Goal: Information Seeking & Learning: Learn about a topic

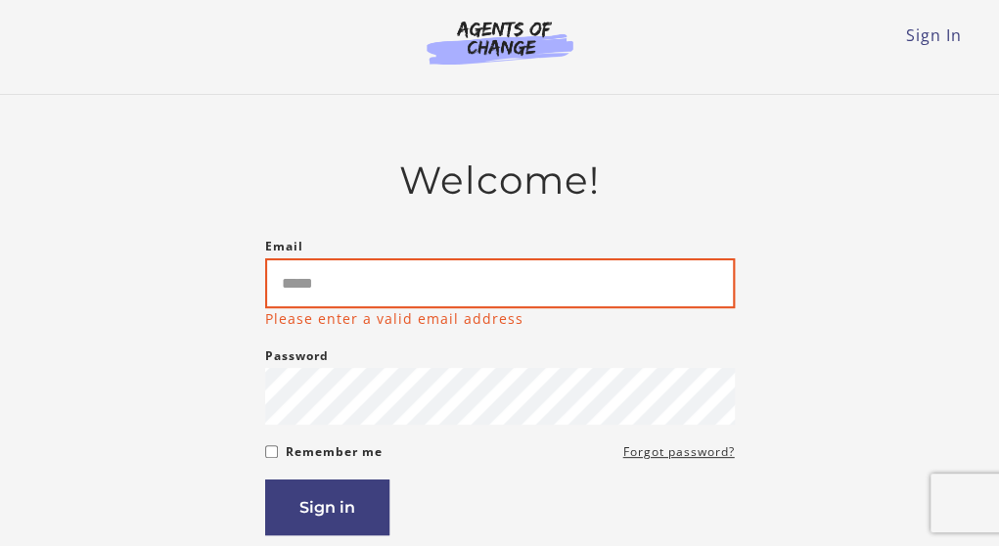
click at [410, 289] on input "Email" at bounding box center [499, 283] width 469 height 50
type input "**********"
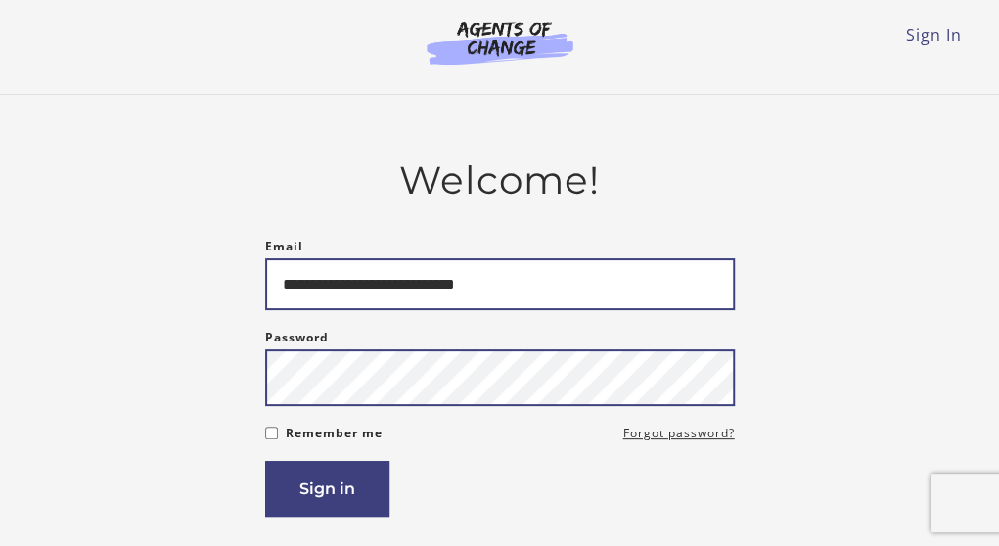
click at [265, 461] on button "Sign in" at bounding box center [327, 489] width 124 height 56
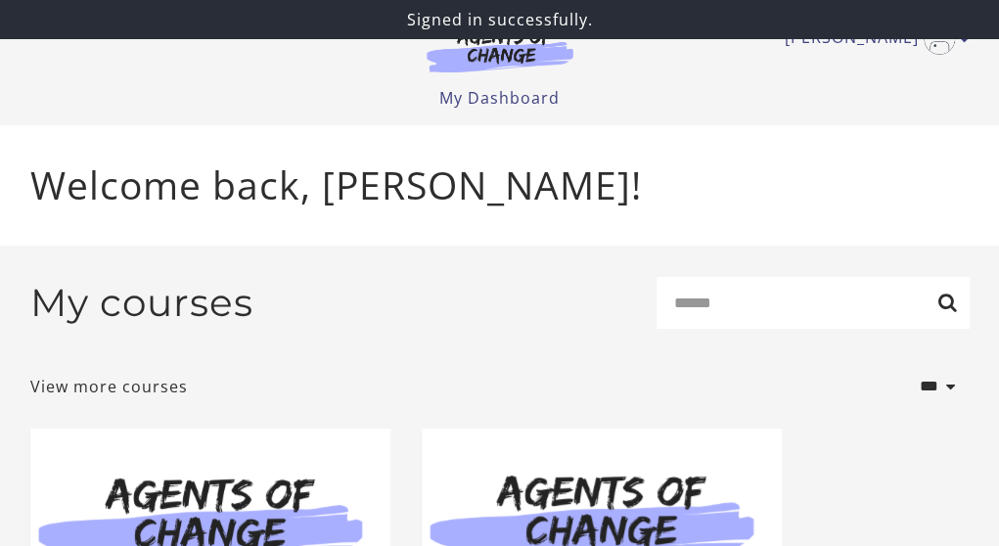
scroll to position [309, 0]
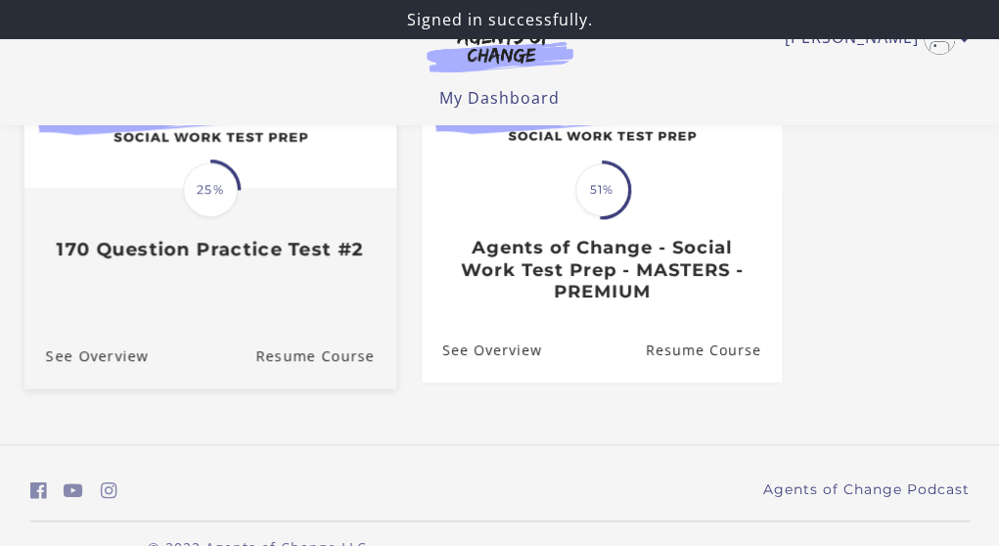
click at [360, 229] on div "Translation missing: en.liquid.partials.dashboard_course_card.progress_descript…" at bounding box center [209, 225] width 372 height 71
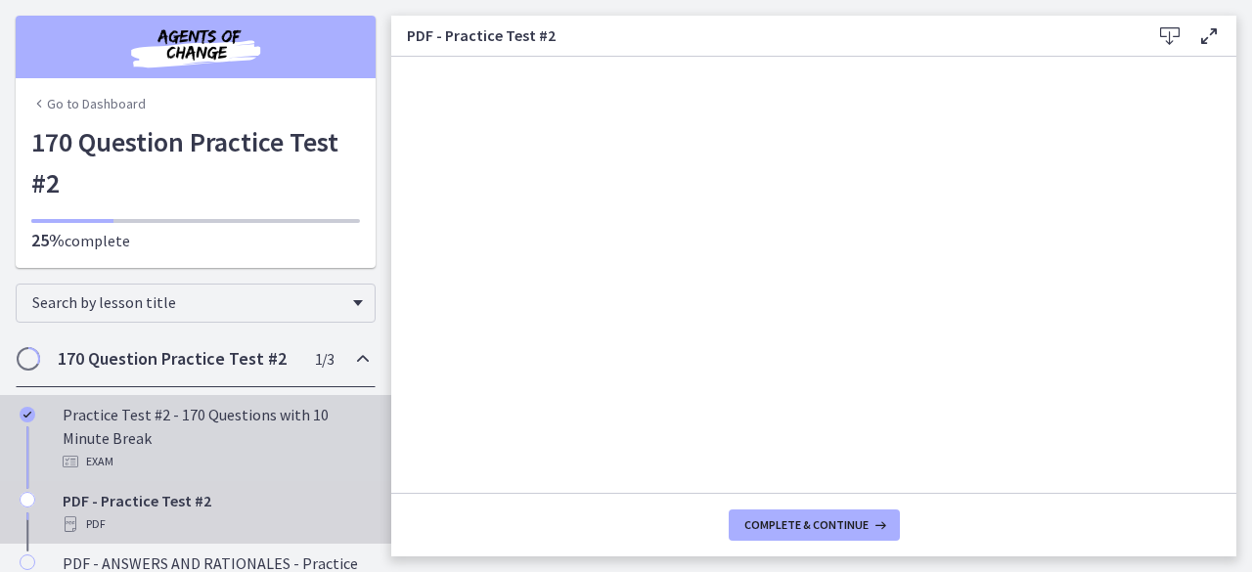
click at [258, 453] on div "Exam" at bounding box center [215, 461] width 305 height 23
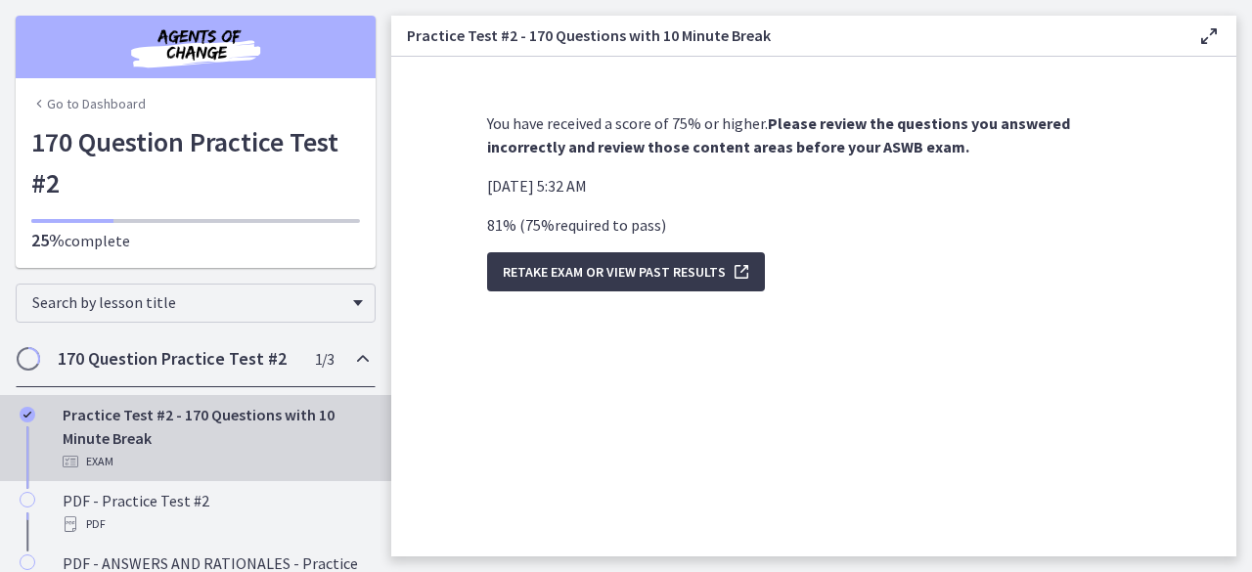
scroll to position [98, 0]
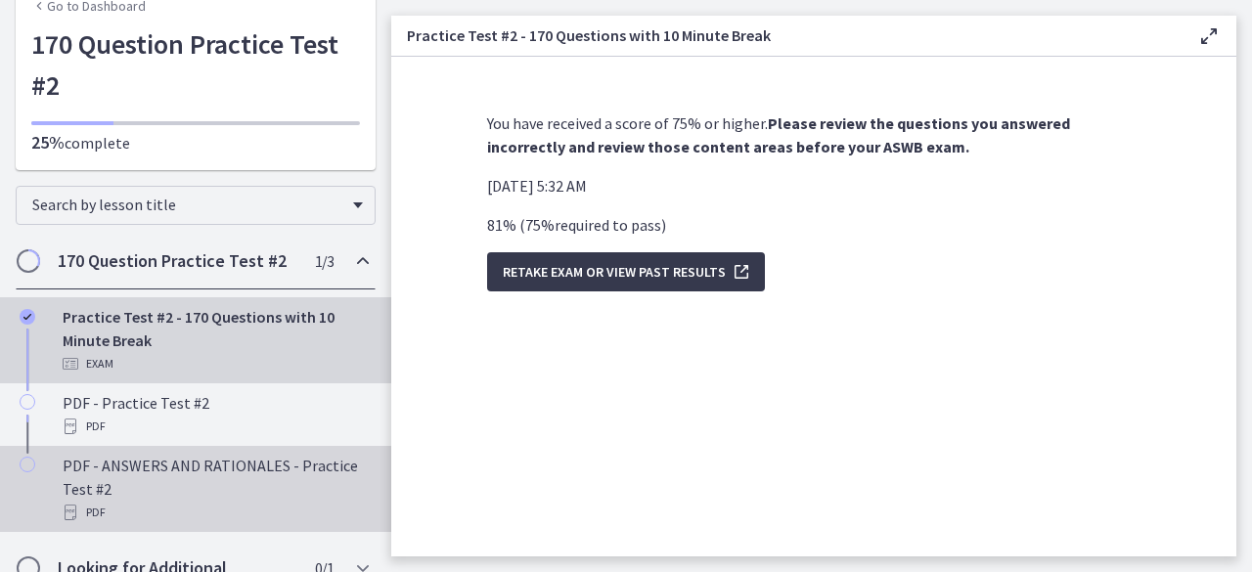
click at [273, 456] on div "PDF - ANSWERS AND RATIONALES - Practice Test #2 PDF" at bounding box center [215, 489] width 305 height 70
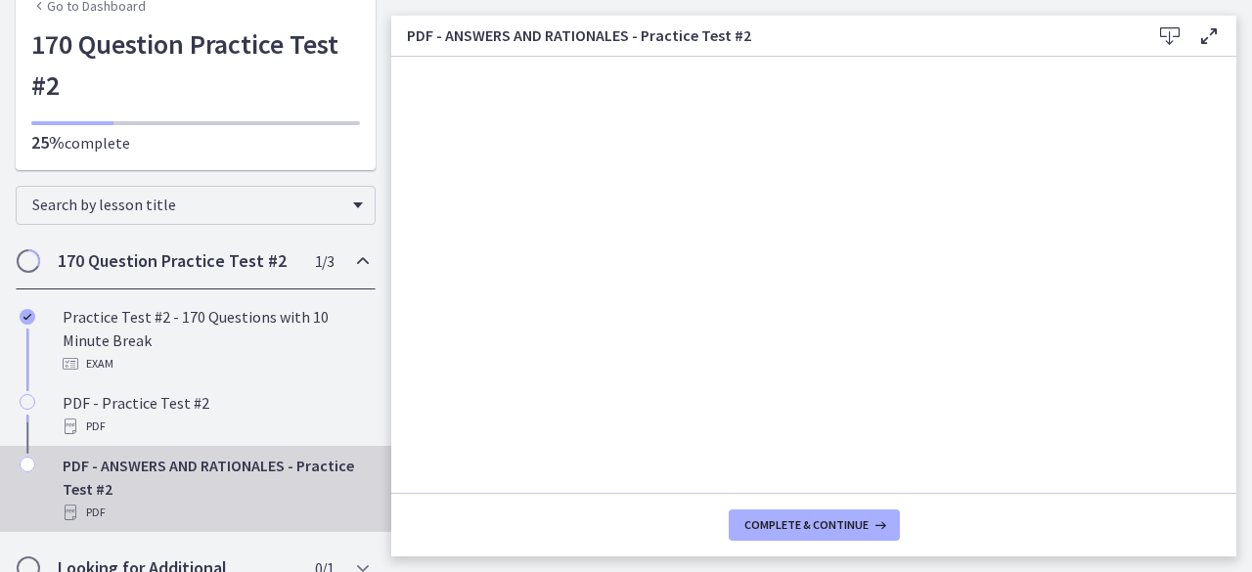
click at [82, 15] on link "Go to Dashboard" at bounding box center [88, 6] width 114 height 20
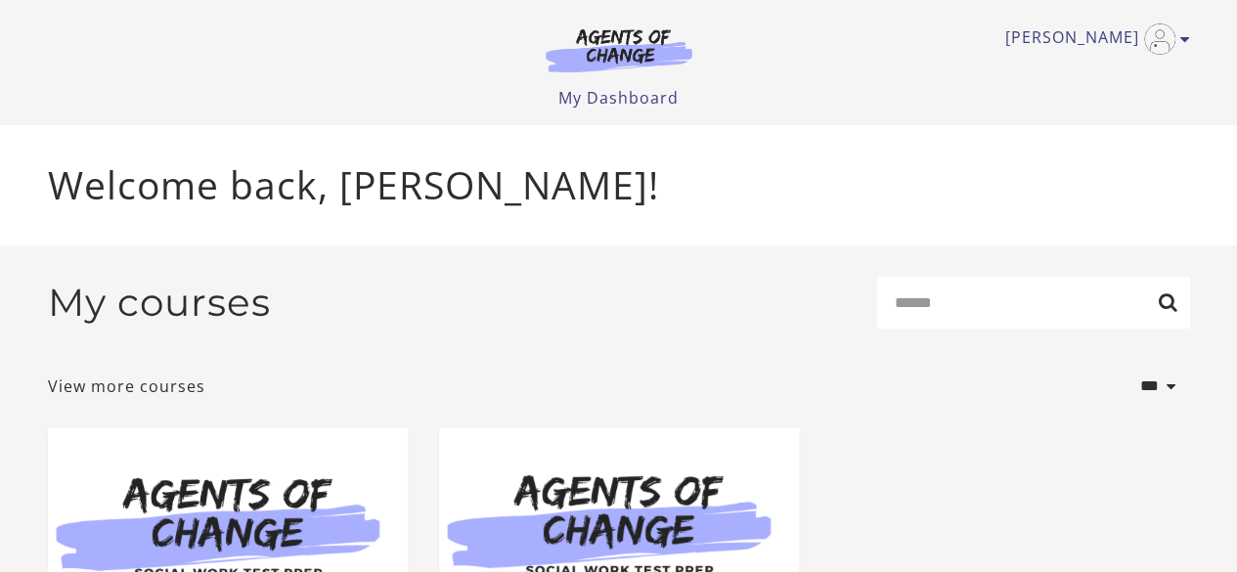
scroll to position [272, 0]
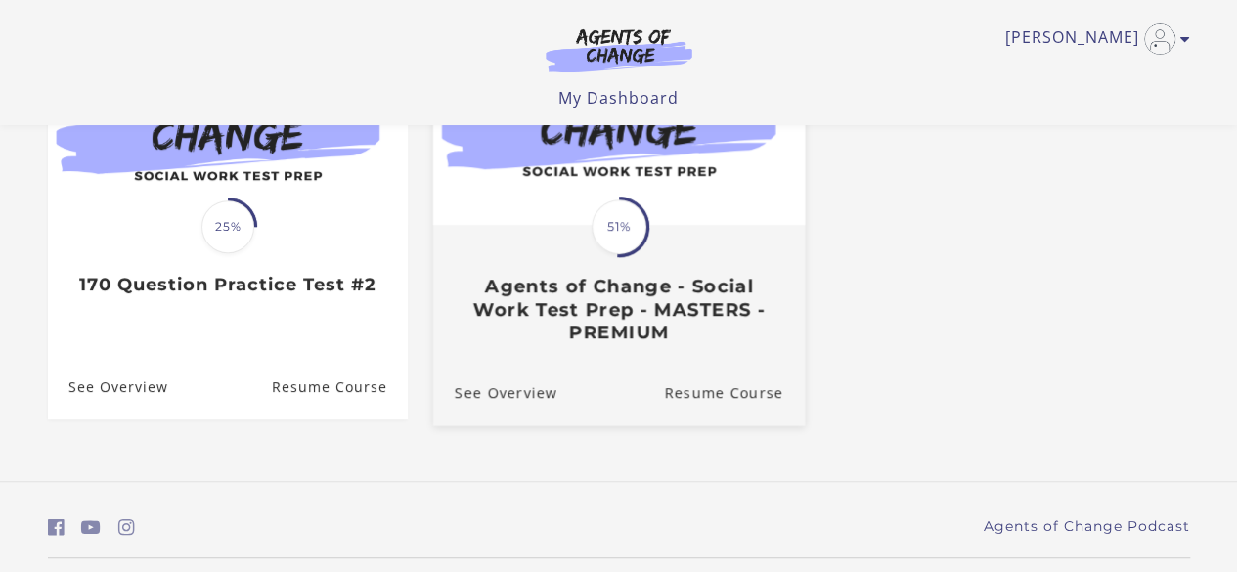
click at [575, 225] on img at bounding box center [618, 124] width 372 height 201
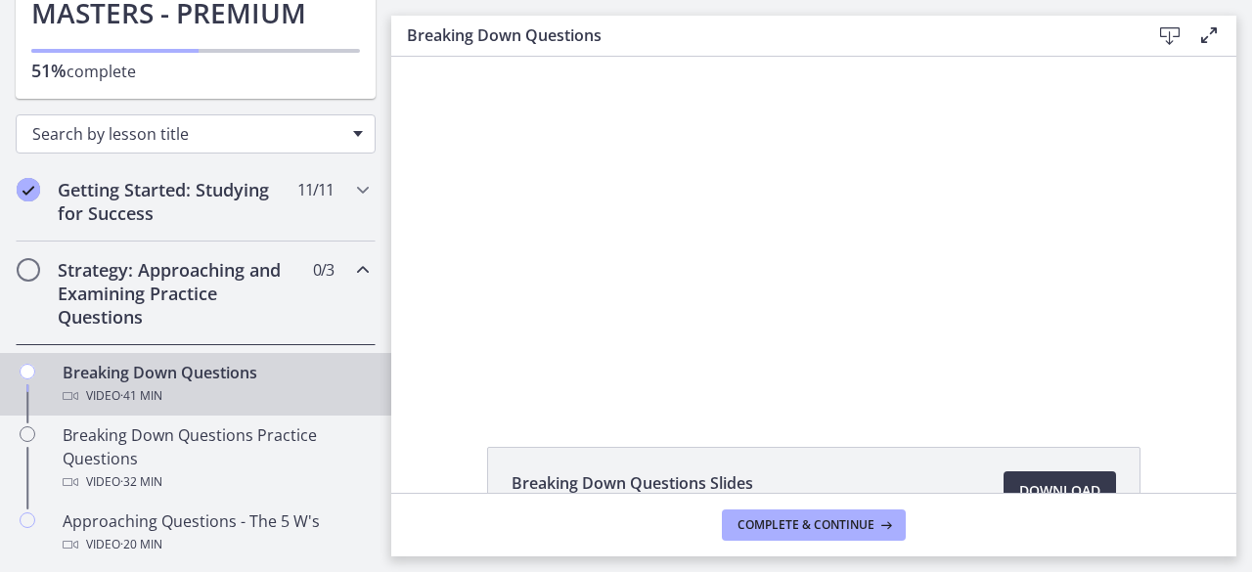
scroll to position [212, 0]
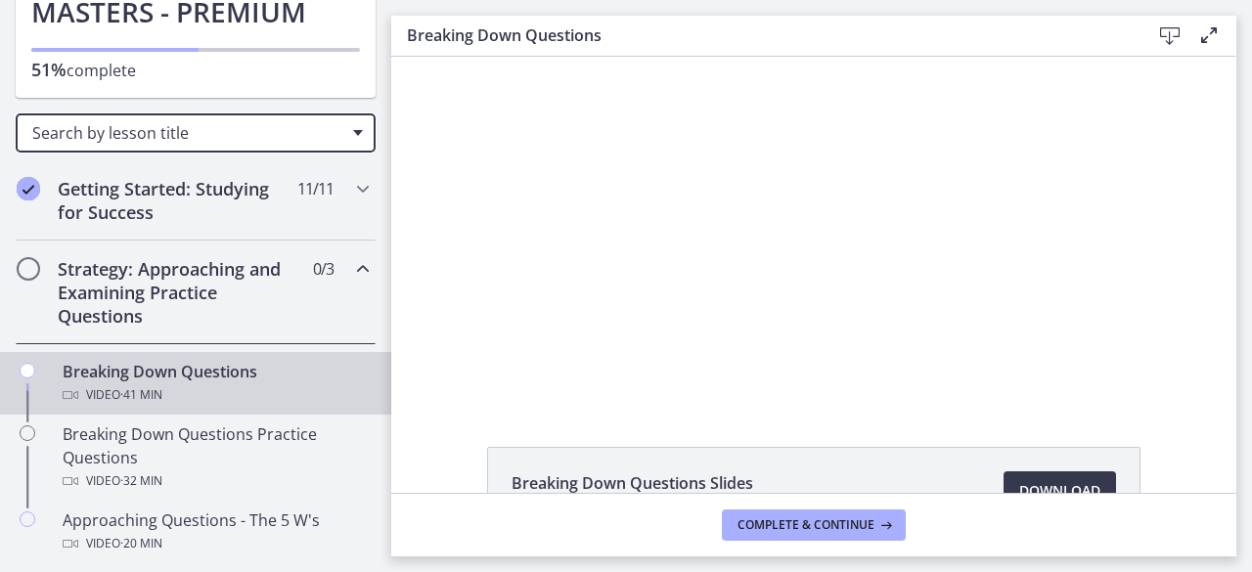
click at [250, 128] on span "Search by lesson title" at bounding box center [187, 133] width 311 height 22
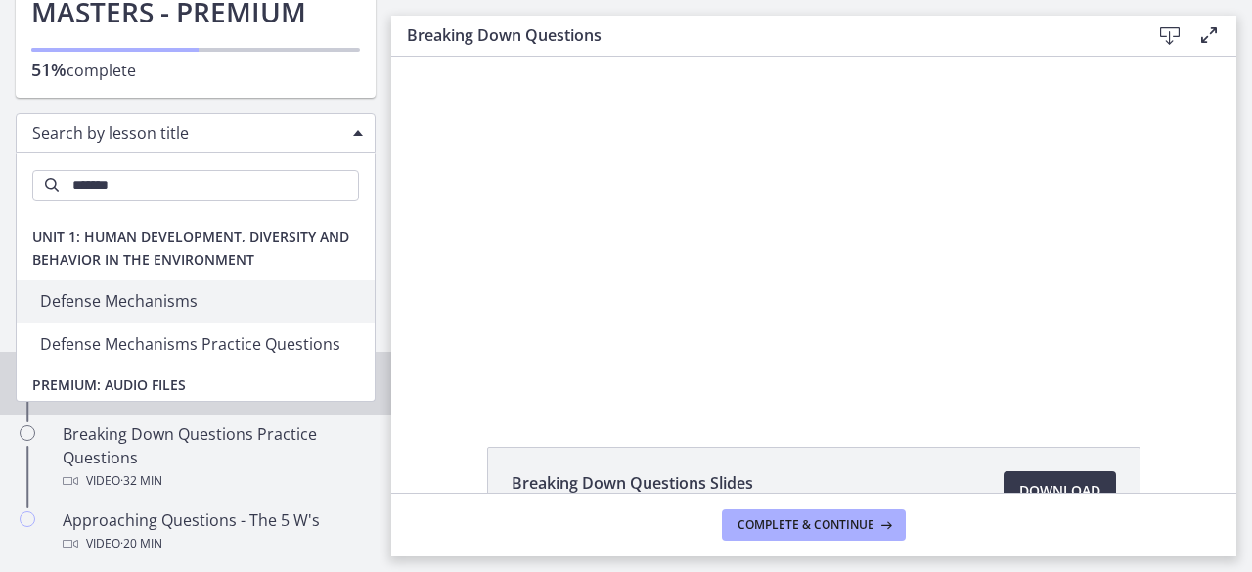
type input "*******"
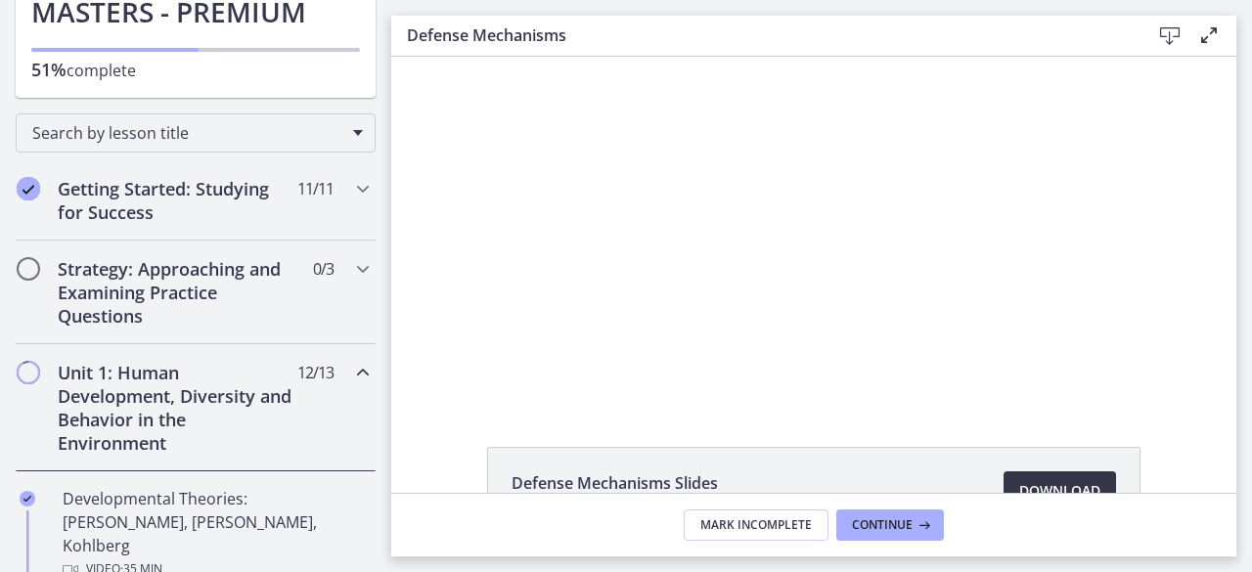
click at [1088, 482] on span "Download Opens in a new window" at bounding box center [1059, 490] width 81 height 23
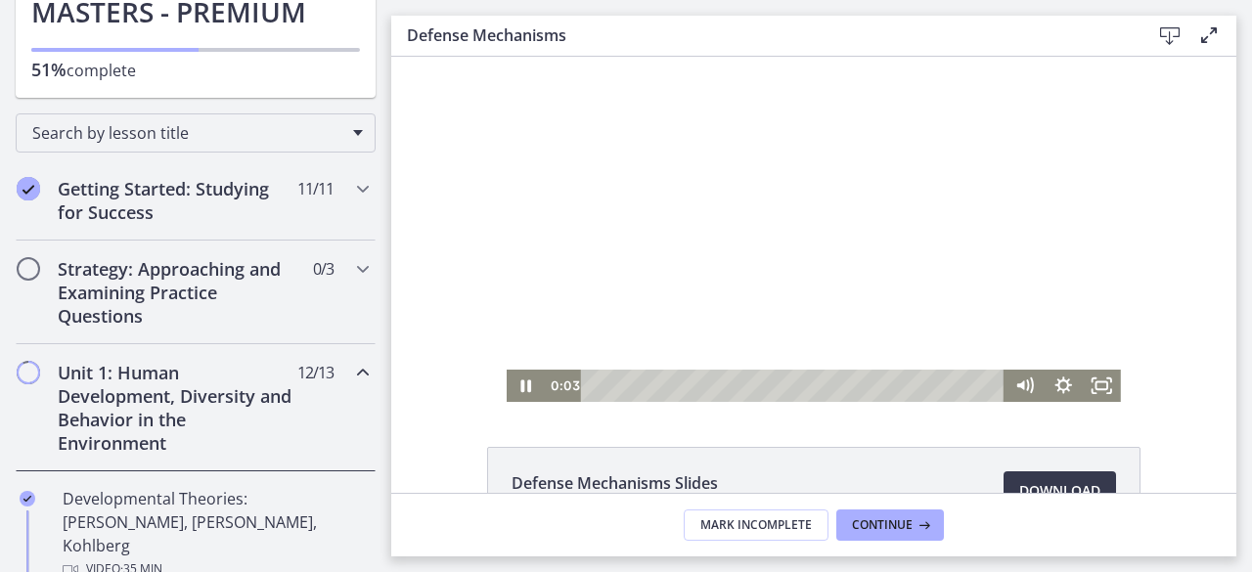
click at [619, 232] on div at bounding box center [814, 229] width 614 height 345
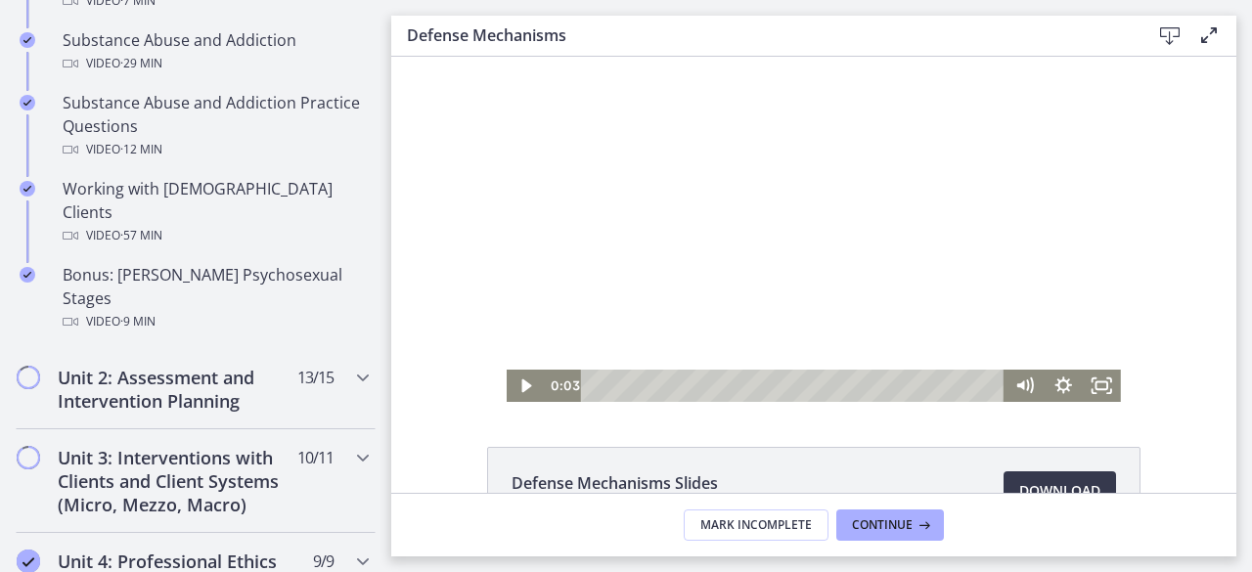
scroll to position [1331, 0]
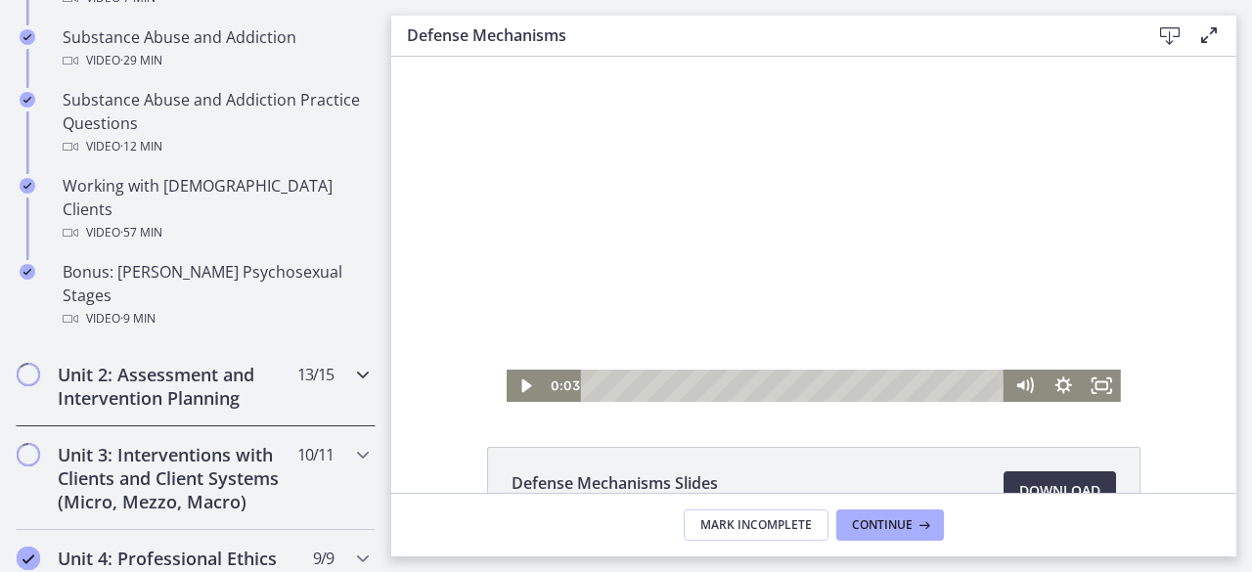
click at [226, 363] on h2 "Unit 2: Assessment and Intervention Planning" at bounding box center [177, 386] width 239 height 47
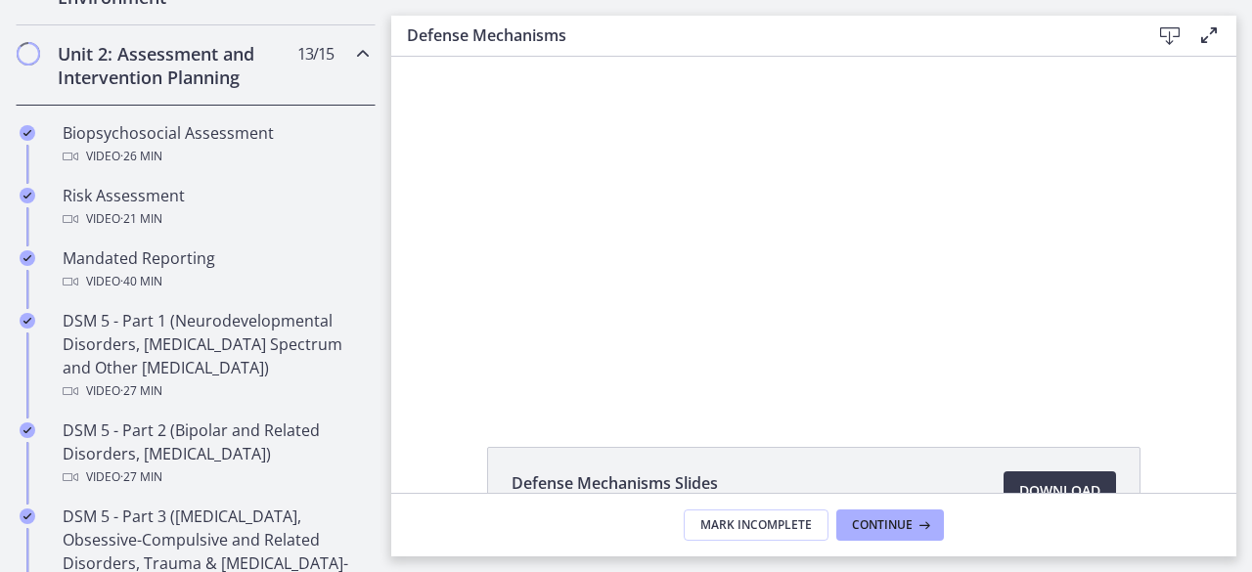
scroll to position [657, 0]
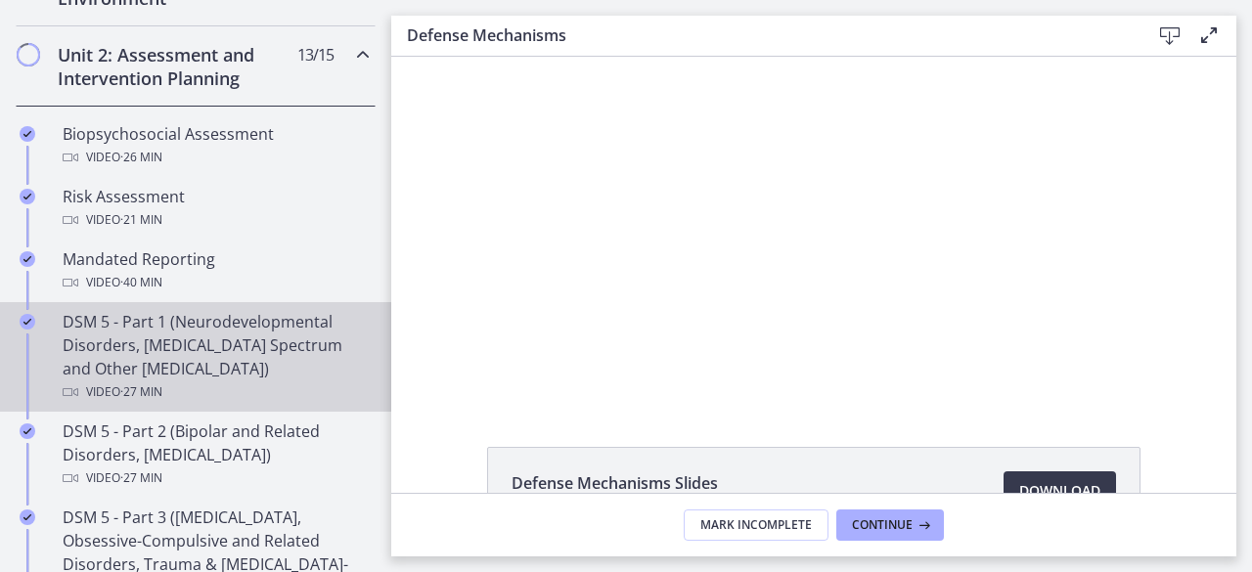
click at [230, 335] on div "DSM 5 - Part 1 (Neurodevelopmental Disorders, Schizophrenia Spectrum and Other …" at bounding box center [215, 357] width 305 height 94
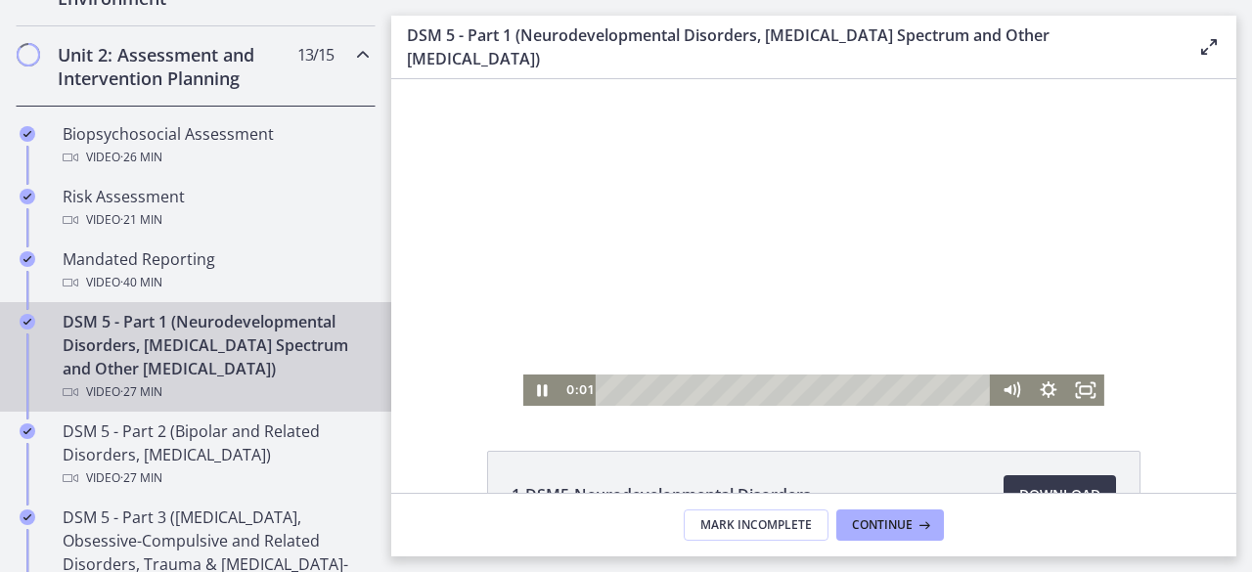
click at [841, 225] on div at bounding box center [813, 242] width 581 height 327
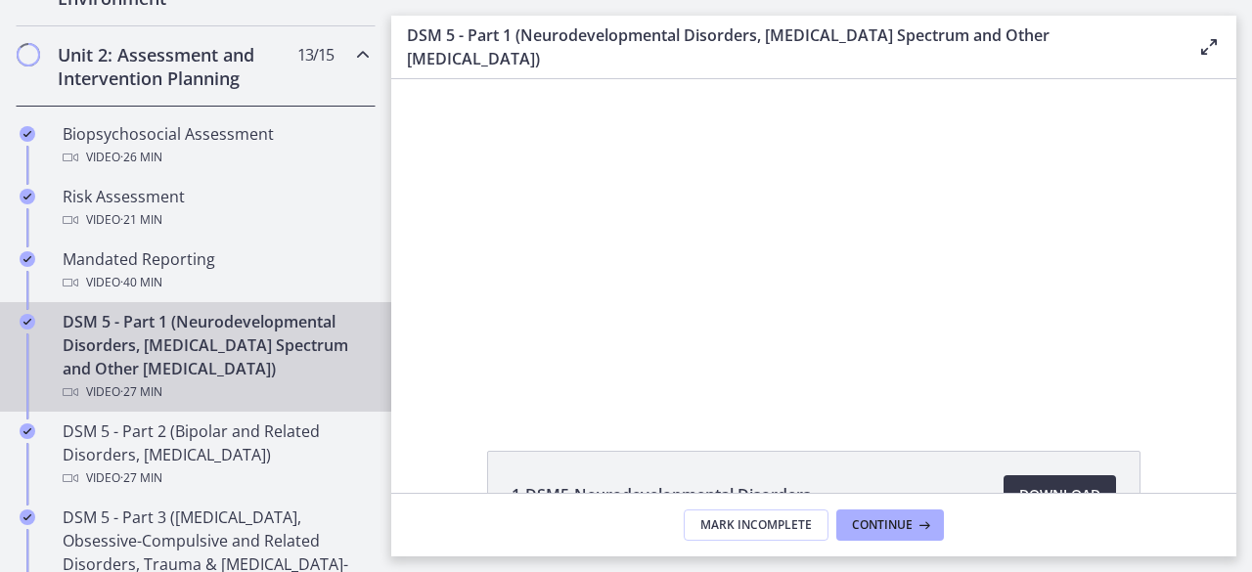
click at [1037, 480] on link "Download Opens in a new window" at bounding box center [1060, 494] width 112 height 39
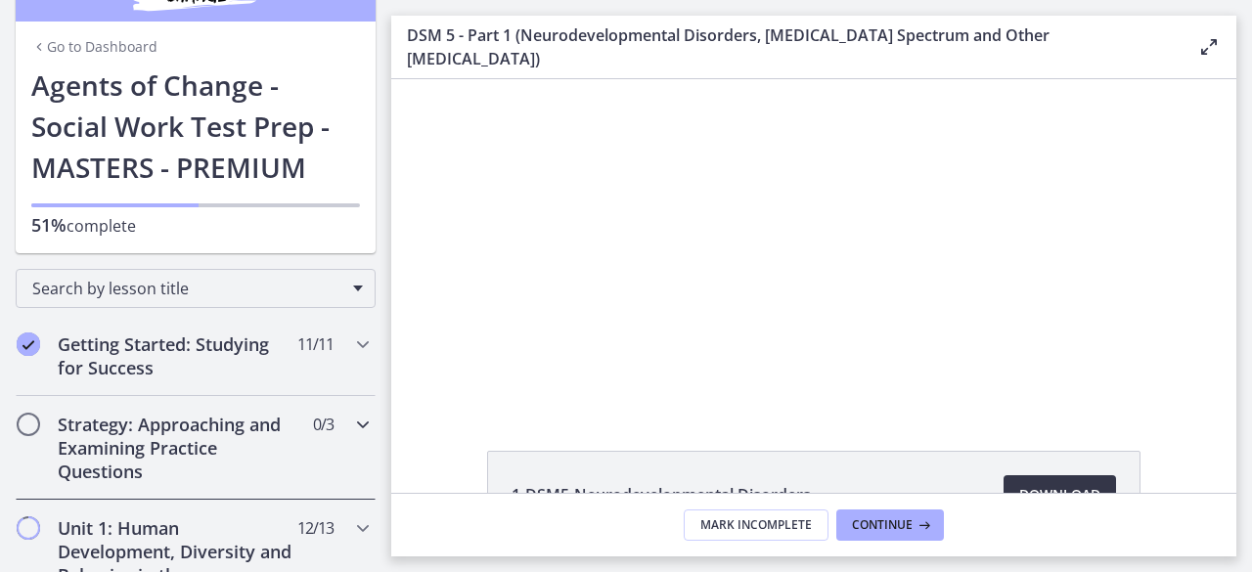
scroll to position [49, 0]
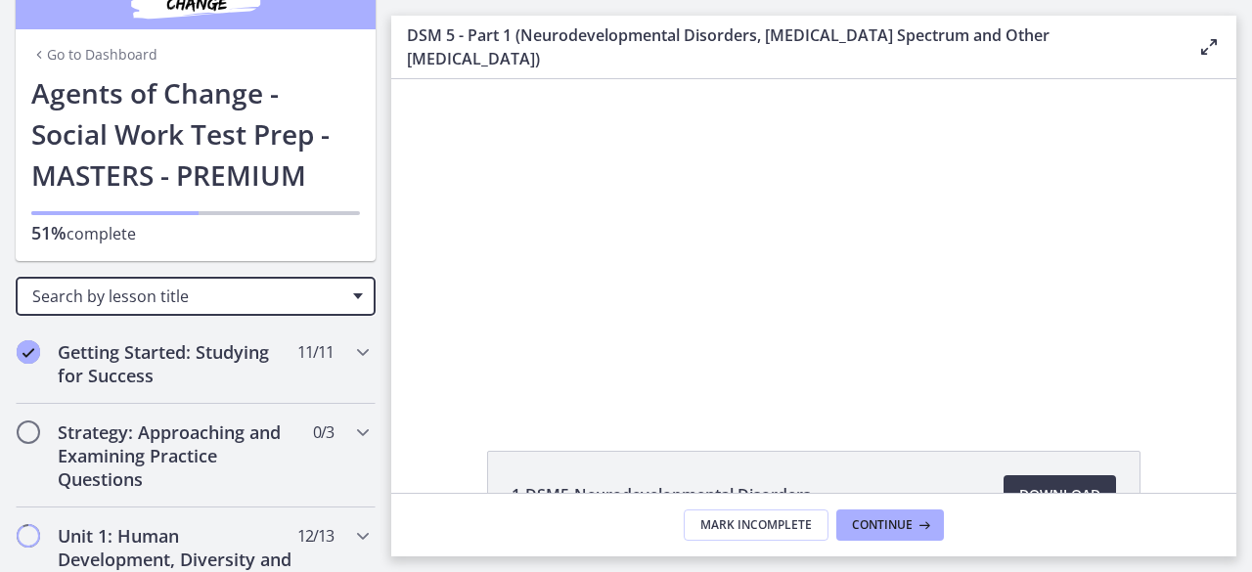
click at [202, 288] on span "Search by lesson title" at bounding box center [187, 297] width 311 height 22
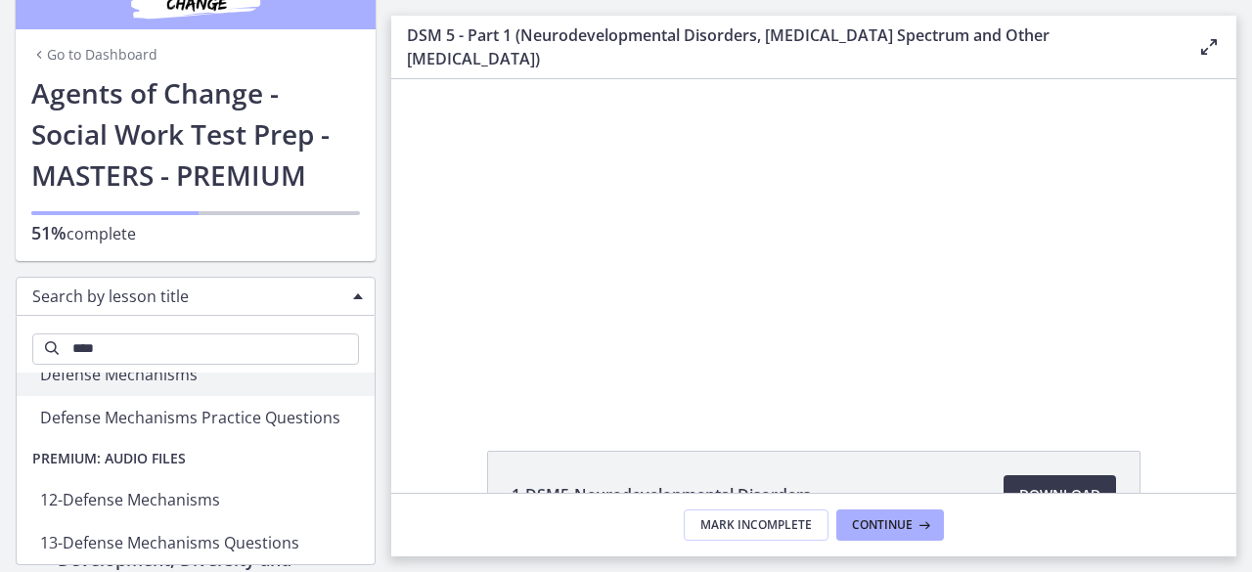
scroll to position [117, 0]
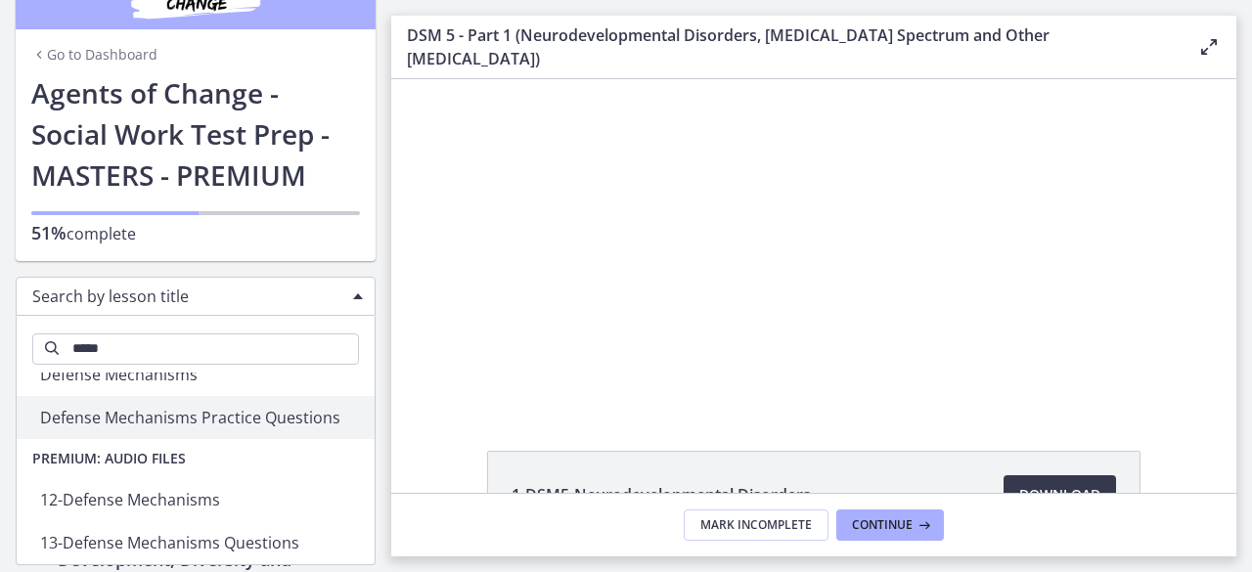
type input "*****"
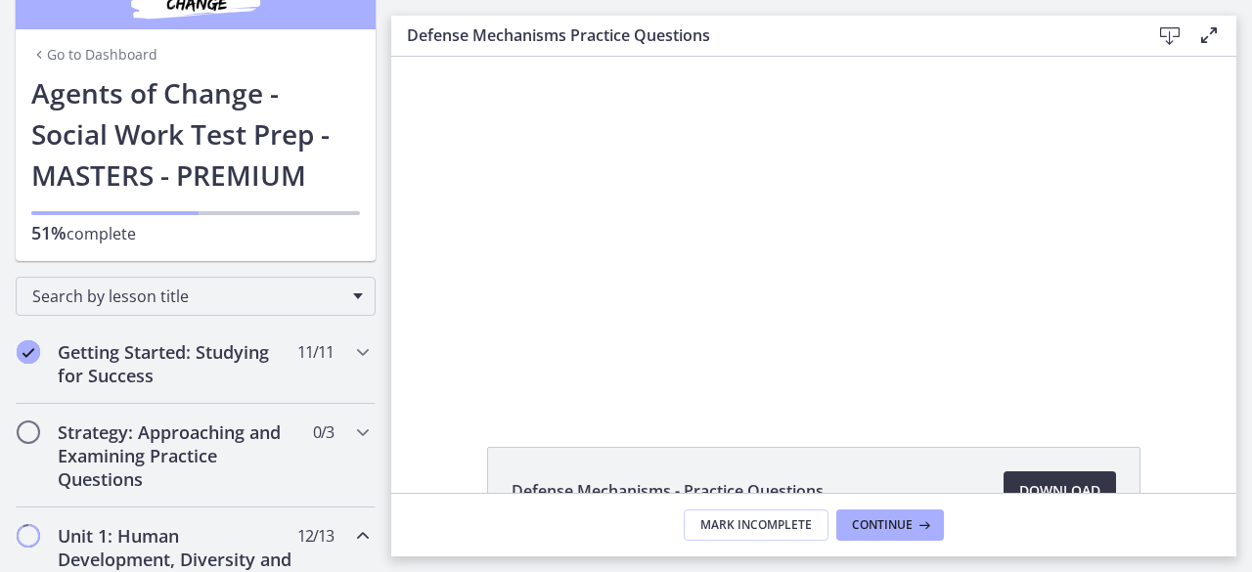
click at [1029, 480] on span "Download Opens in a new window" at bounding box center [1059, 490] width 81 height 23
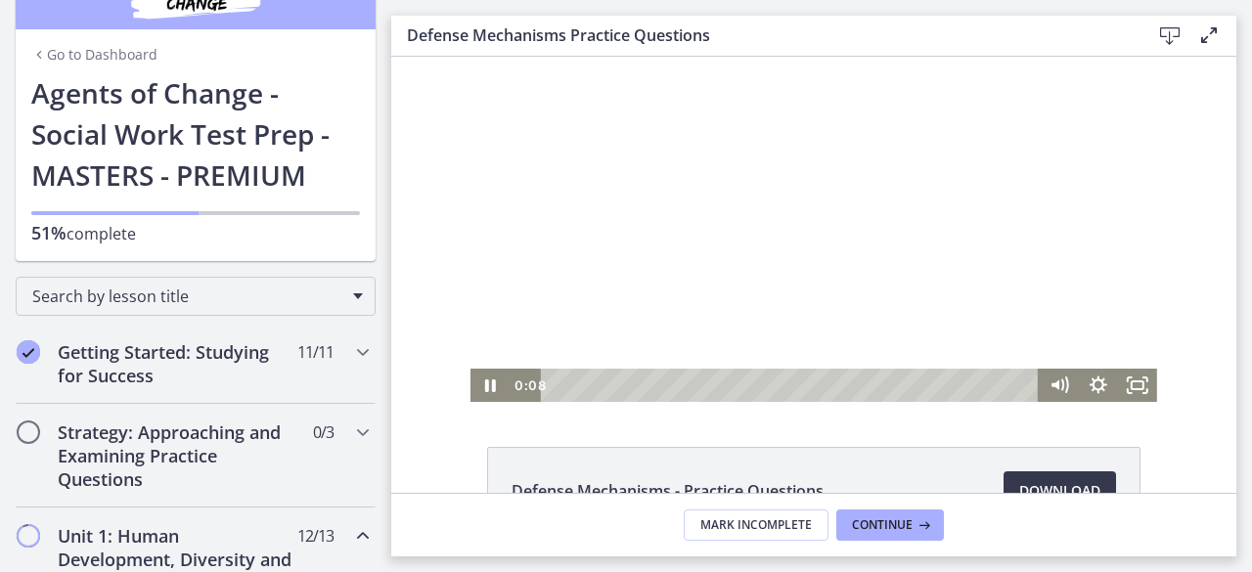
click at [589, 246] on div at bounding box center [813, 229] width 687 height 345
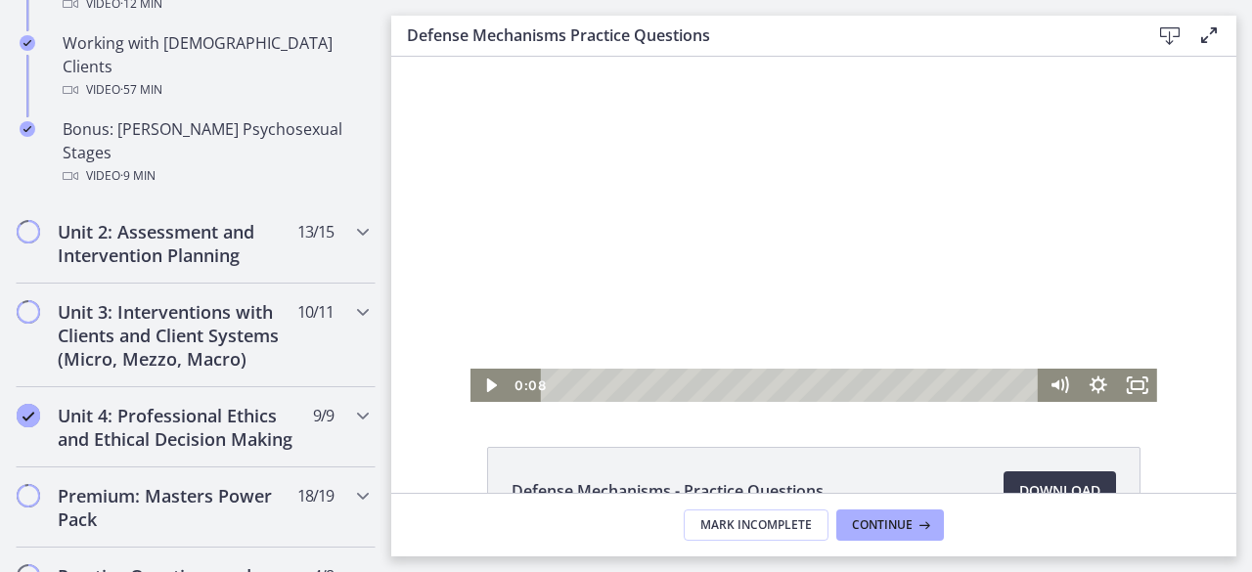
scroll to position [1475, 0]
click at [208, 219] on h2 "Unit 2: Assessment and Intervention Planning" at bounding box center [177, 242] width 239 height 47
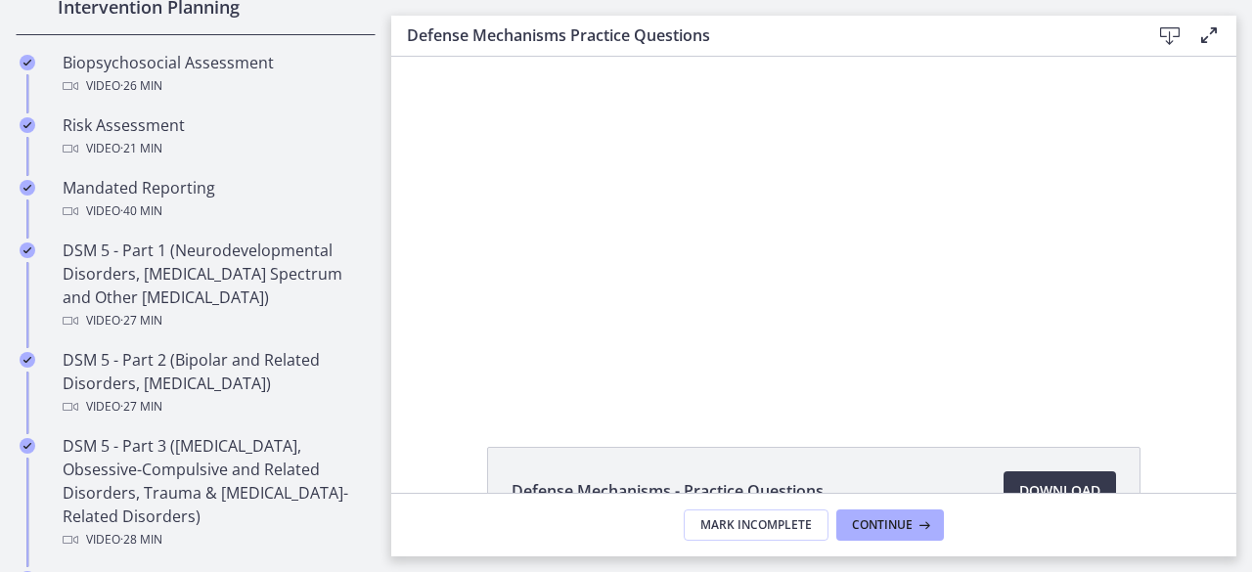
scroll to position [802, 0]
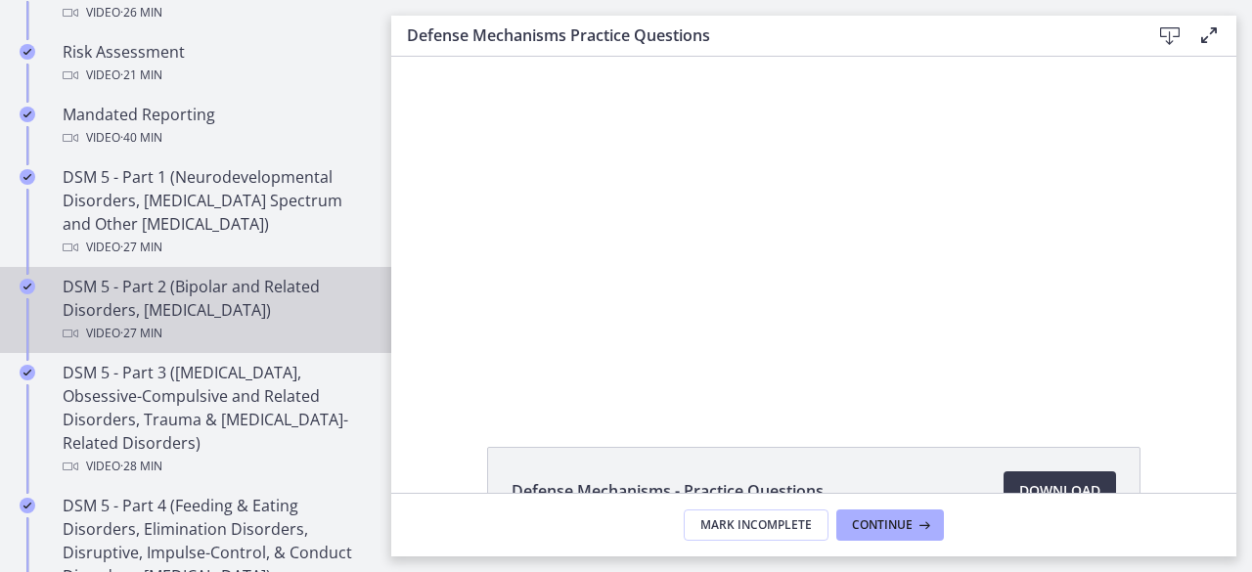
click at [218, 315] on div "DSM 5 - Part 2 (Bipolar and Related Disorders, Depressive Disorders) Video · 27…" at bounding box center [215, 310] width 305 height 70
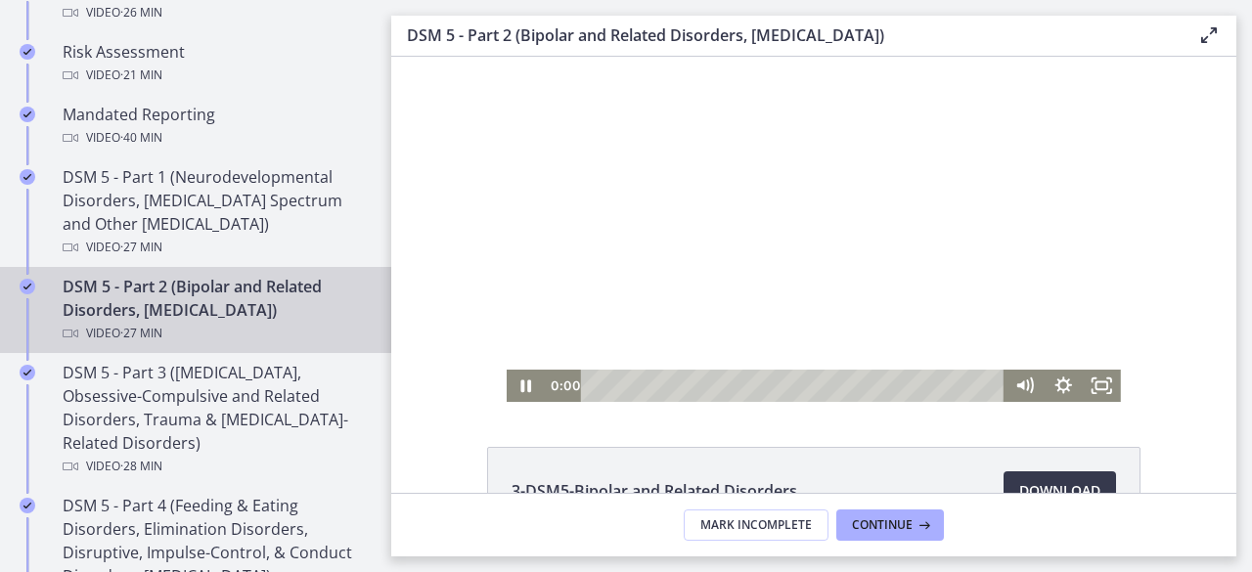
click at [819, 273] on div at bounding box center [814, 229] width 614 height 345
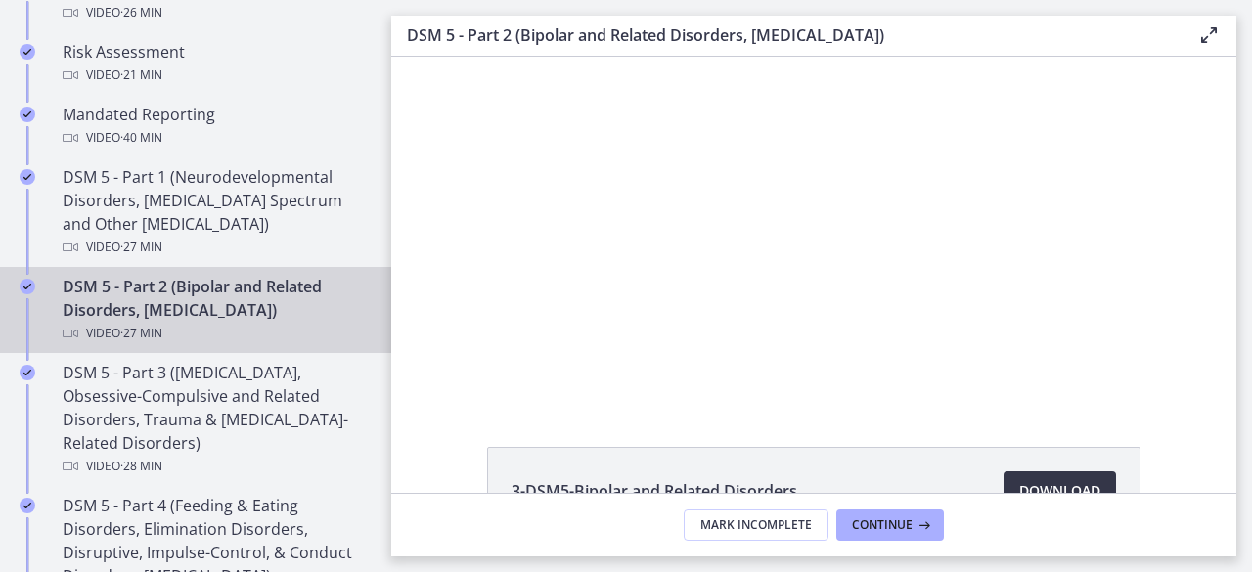
click at [1019, 484] on span "Download Opens in a new window" at bounding box center [1059, 490] width 81 height 23
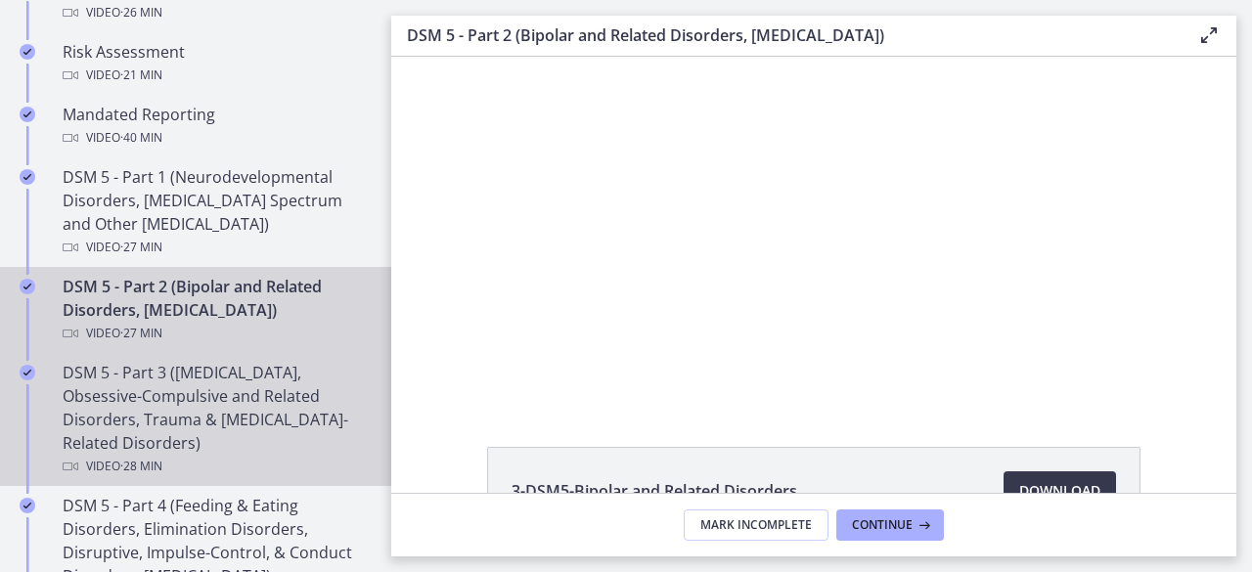
click at [258, 361] on div "DSM 5 - Part 3 (Anxiety Disorders, Obsessive-Compulsive and Related Disorders, …" at bounding box center [215, 419] width 305 height 117
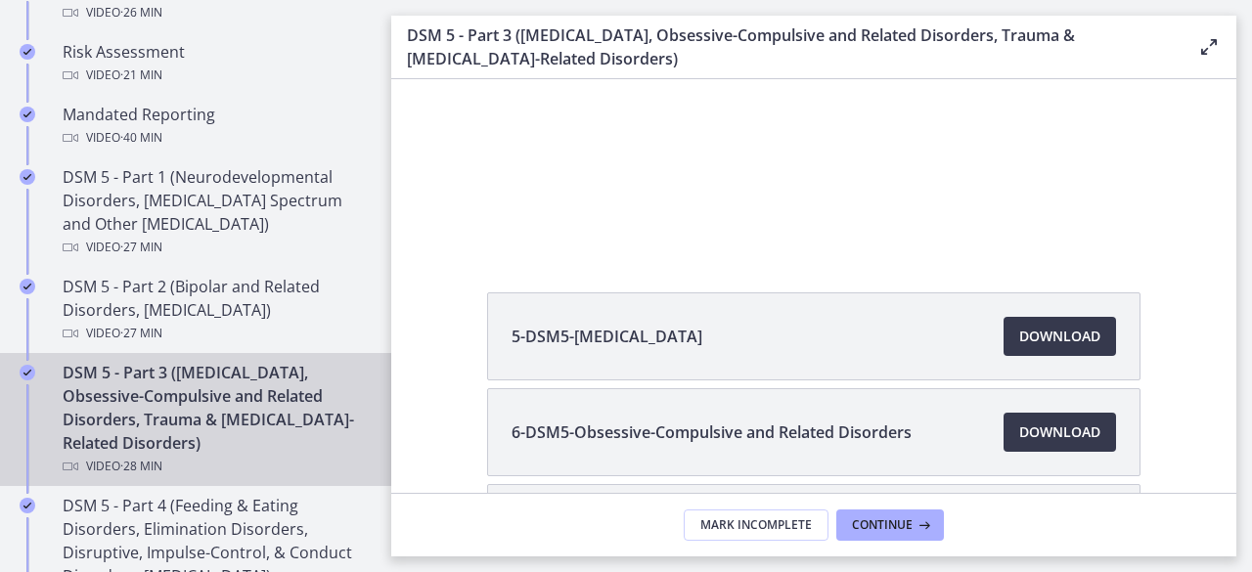
scroll to position [329, 0]
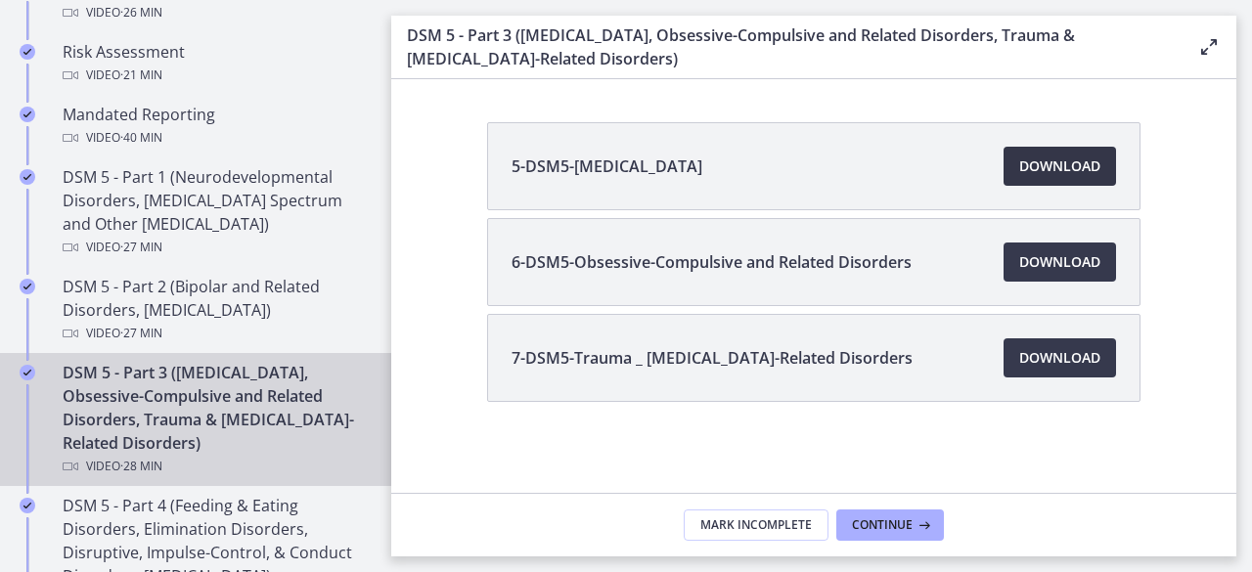
click at [1009, 165] on link "Download Opens in a new window" at bounding box center [1060, 166] width 112 height 39
click at [1023, 250] on span "Download Opens in a new window" at bounding box center [1059, 261] width 81 height 23
click at [1019, 346] on span "Download Opens in a new window" at bounding box center [1059, 357] width 81 height 23
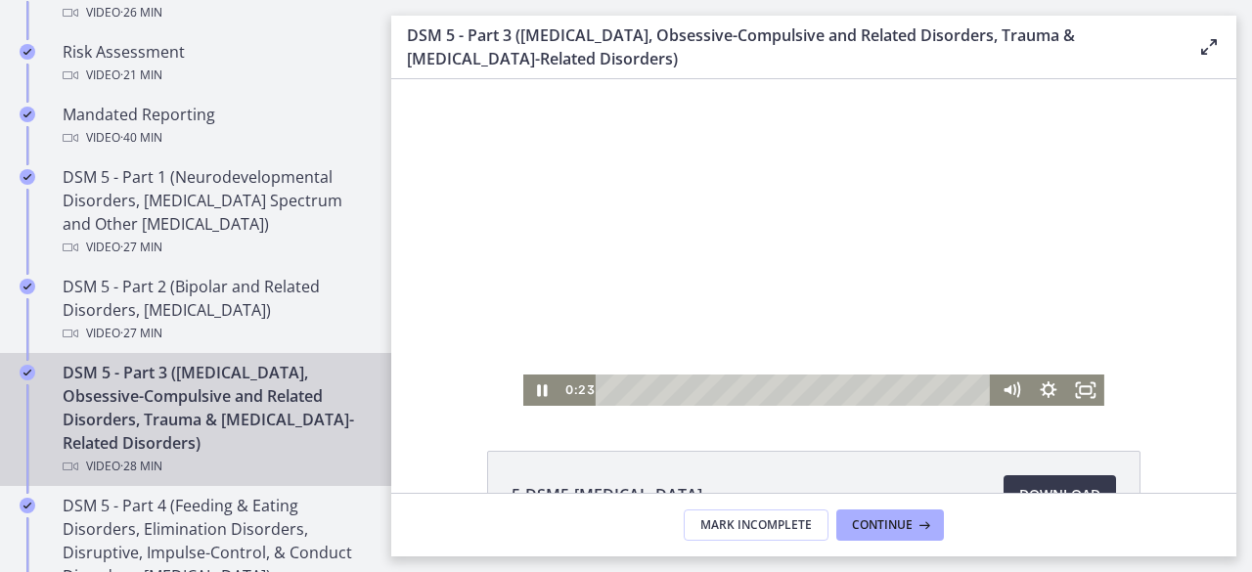
click at [685, 264] on div at bounding box center [813, 242] width 581 height 327
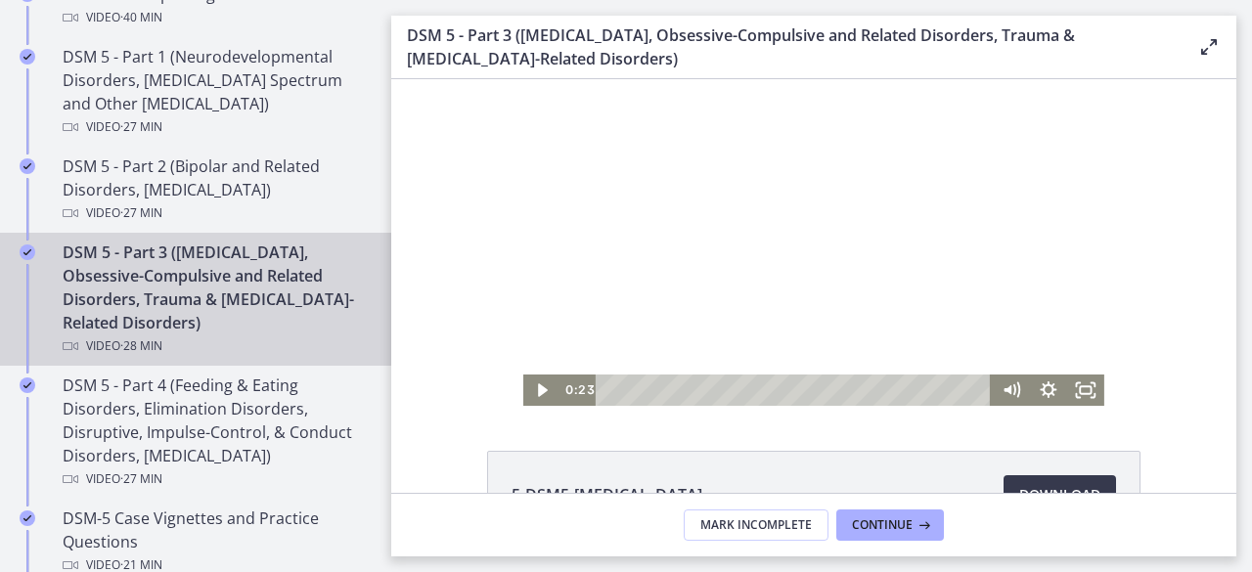
scroll to position [924, 0]
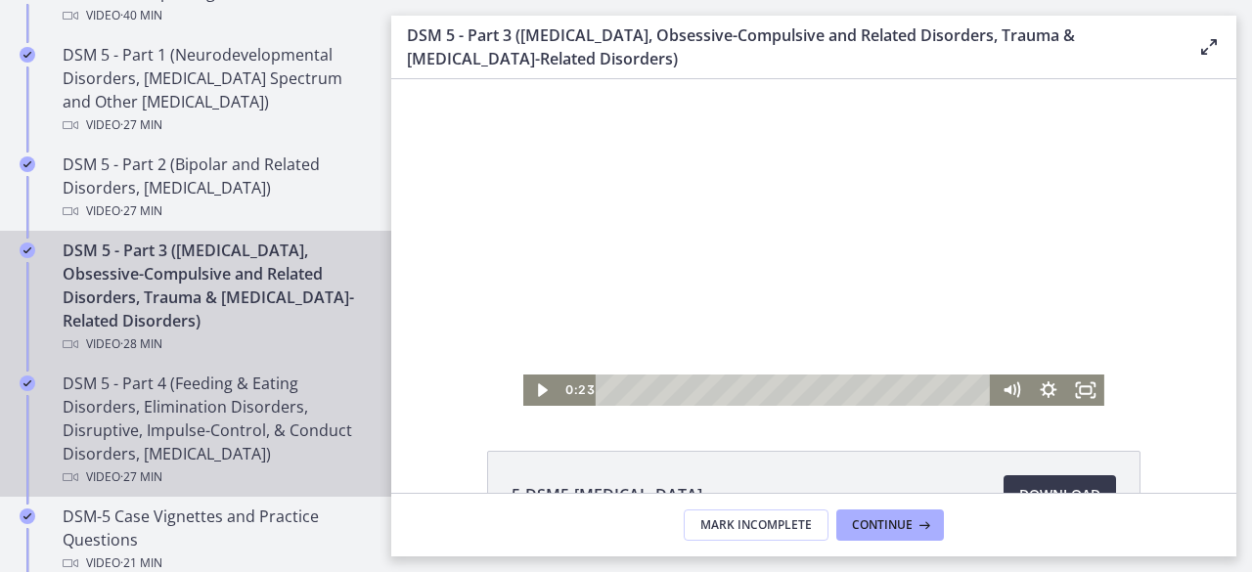
click at [235, 380] on div "DSM 5 - Part 4 (Feeding & Eating Disorders, Elimination Disorders, Disruptive, …" at bounding box center [215, 430] width 305 height 117
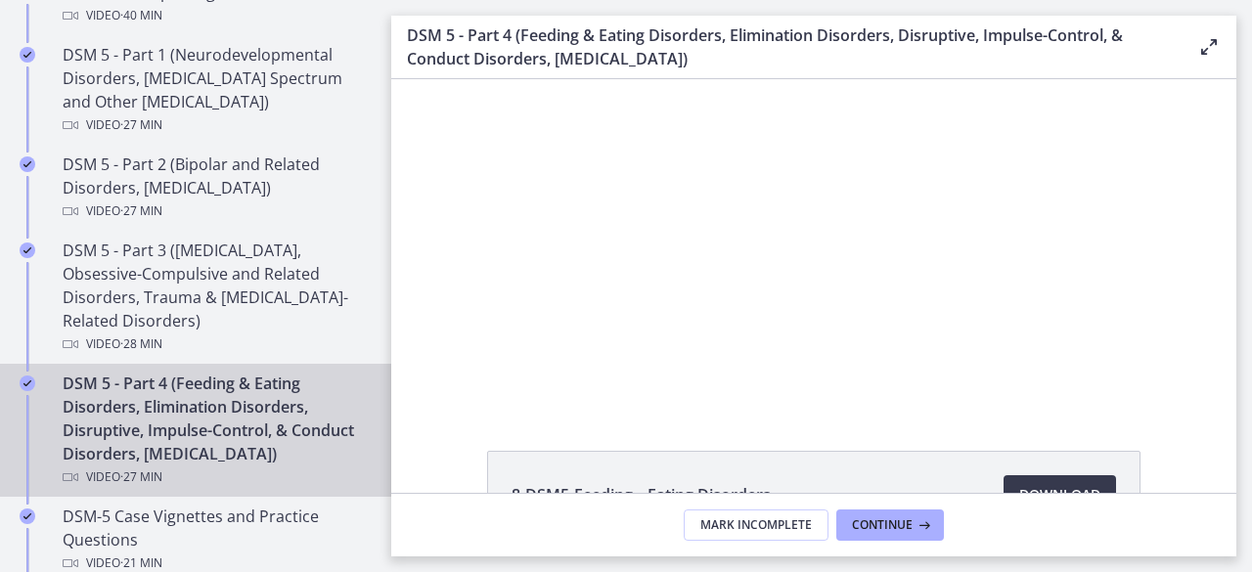
click at [235, 380] on div "DSM 5 - Part 4 (Feeding & Eating Disorders, Elimination Disorders, Disruptive, …" at bounding box center [215, 430] width 305 height 117
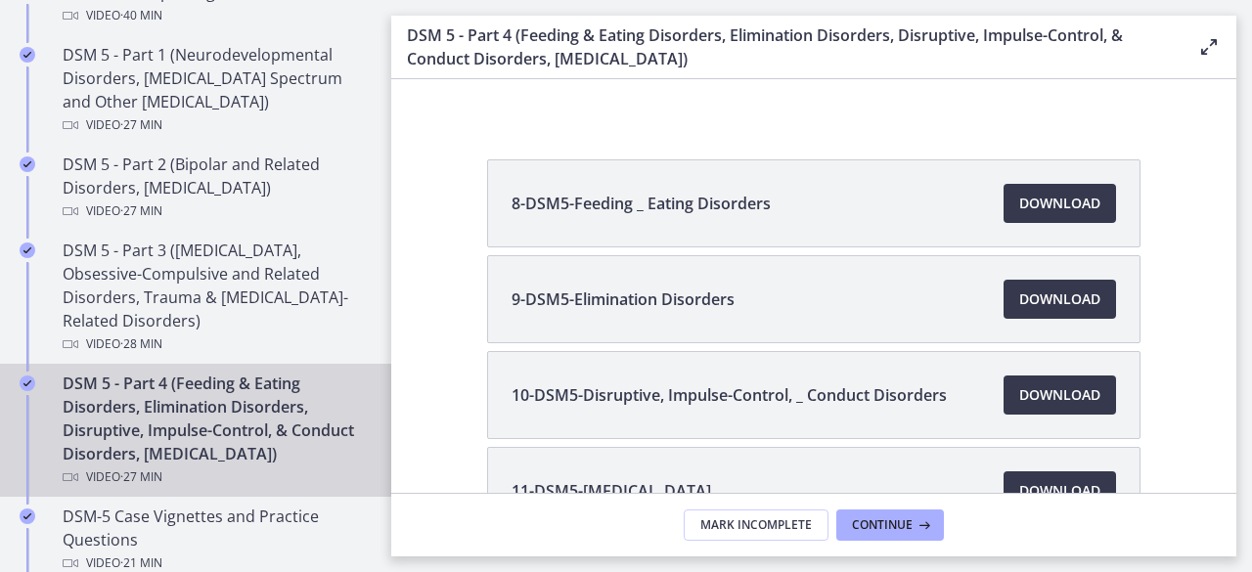
scroll to position [289, 0]
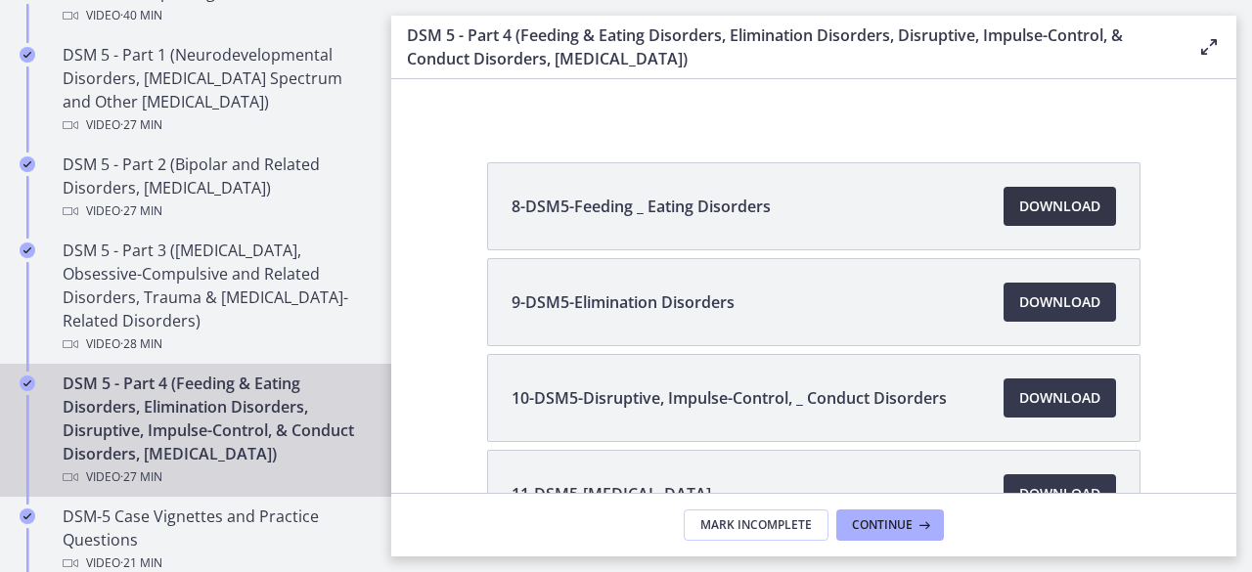
click at [1027, 215] on span "Download Opens in a new window" at bounding box center [1059, 206] width 81 height 23
click at [1041, 306] on span "Download Opens in a new window" at bounding box center [1059, 302] width 81 height 23
click at [1006, 392] on link "Download Opens in a new window" at bounding box center [1060, 398] width 112 height 39
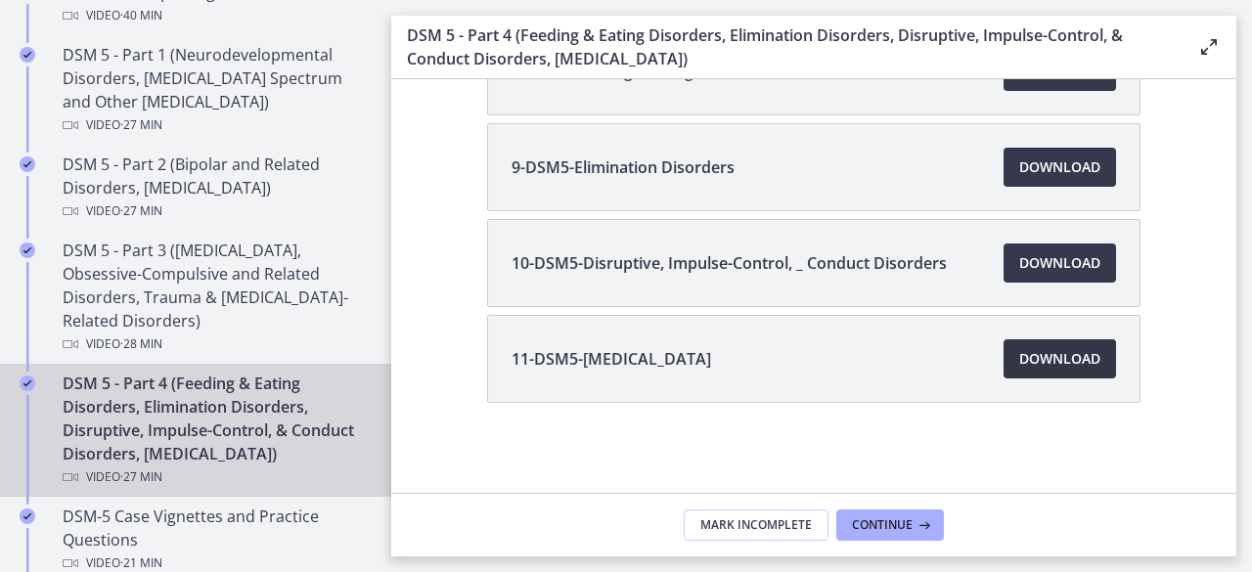
click at [1041, 353] on span "Download Opens in a new window" at bounding box center [1059, 358] width 81 height 23
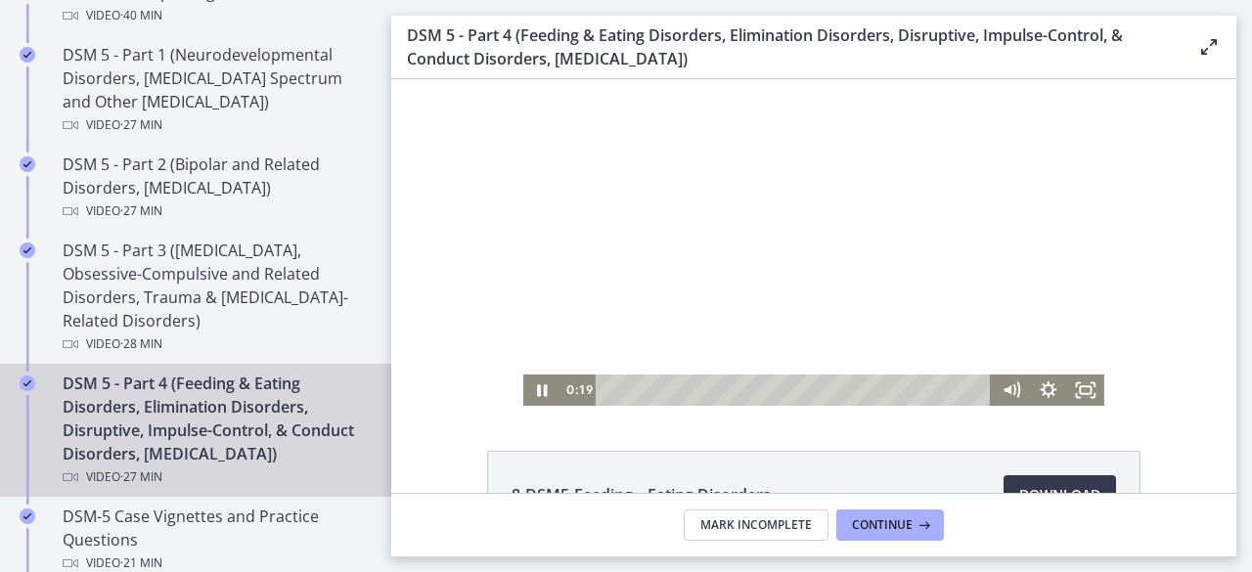
click at [608, 206] on div at bounding box center [813, 242] width 581 height 327
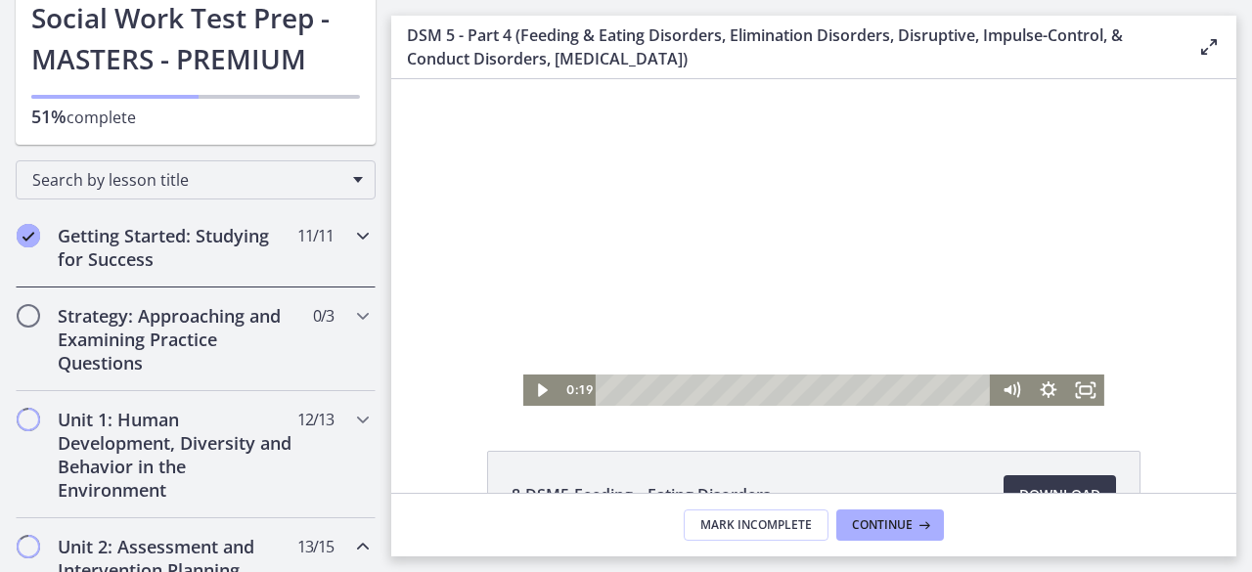
scroll to position [142, 0]
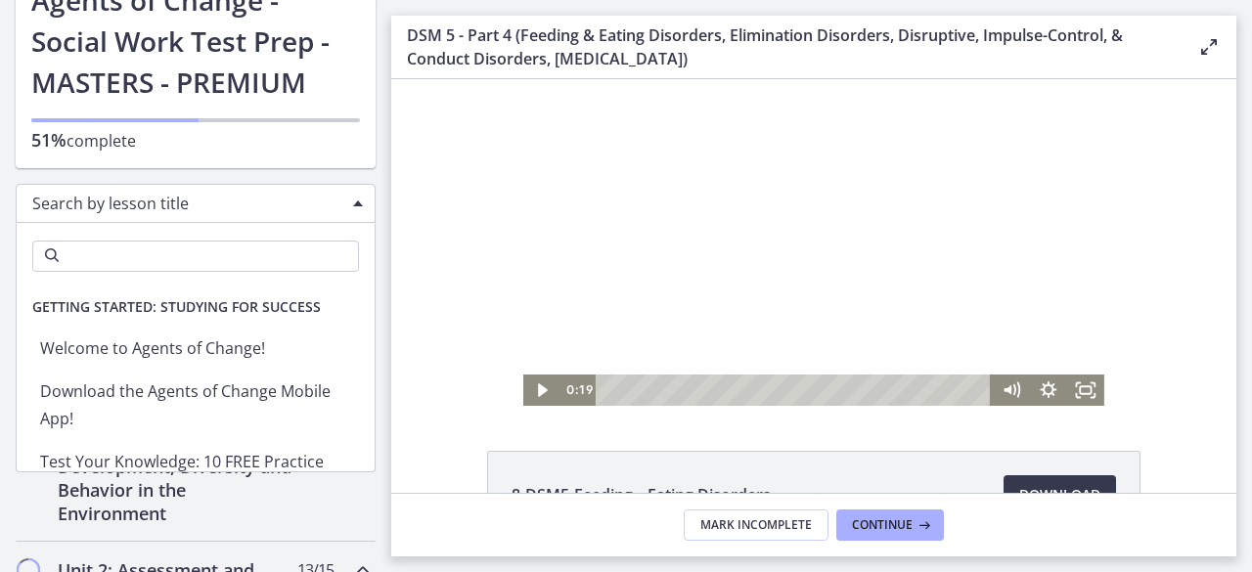
click at [143, 198] on span "Search by lesson title" at bounding box center [187, 204] width 311 height 22
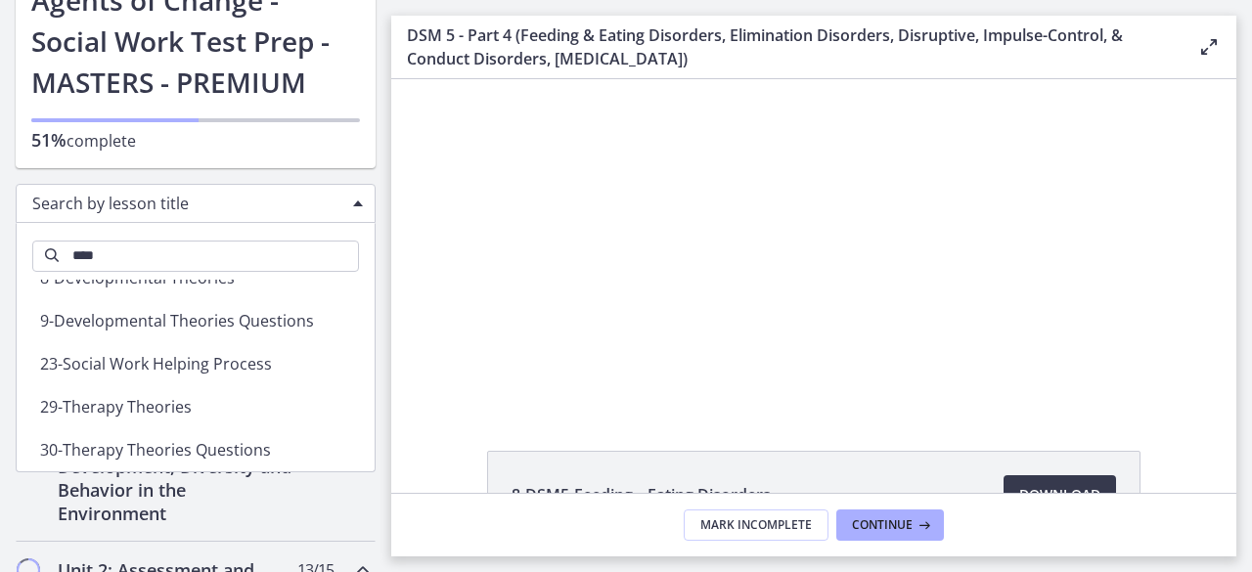
scroll to position [31, 0]
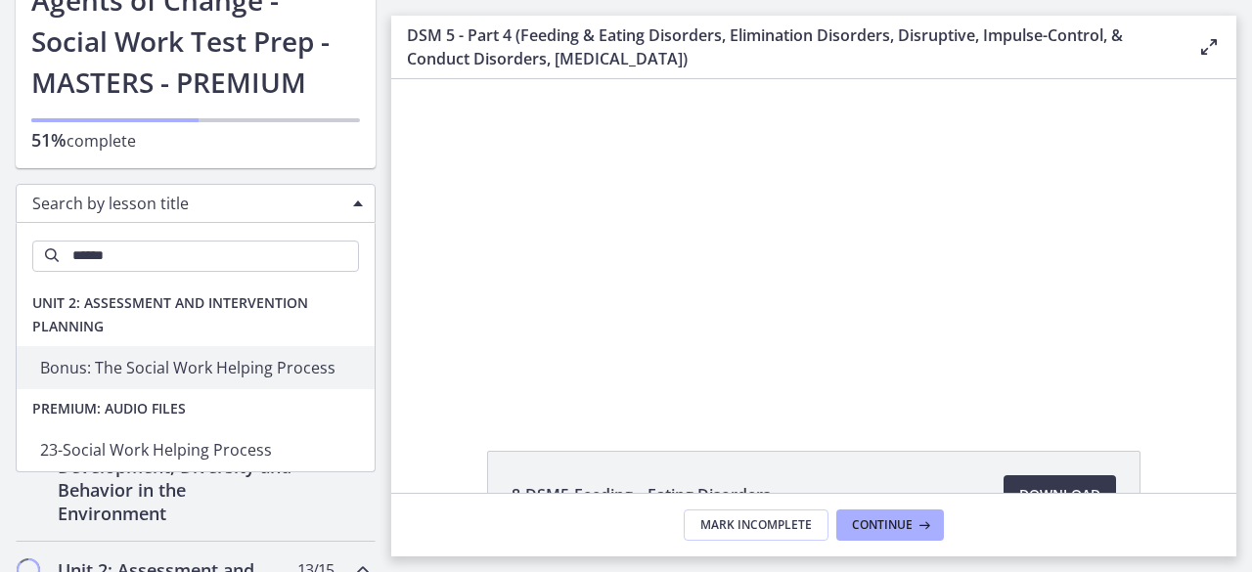
type input "*******"
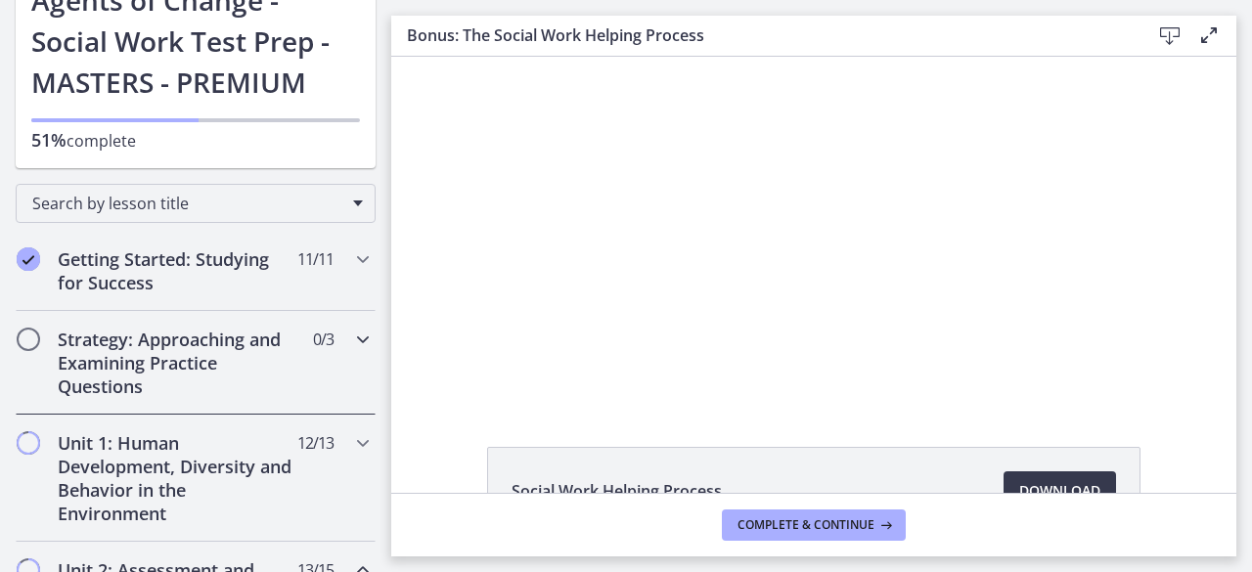
scroll to position [135, 0]
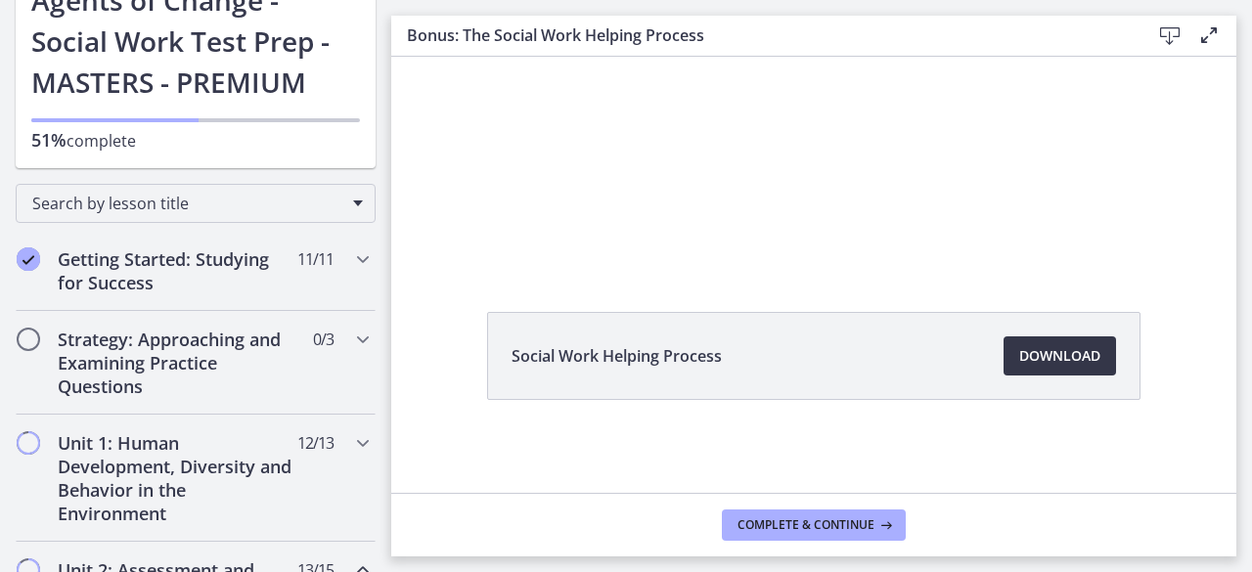
click at [1039, 371] on link "Download Opens in a new window" at bounding box center [1060, 355] width 112 height 39
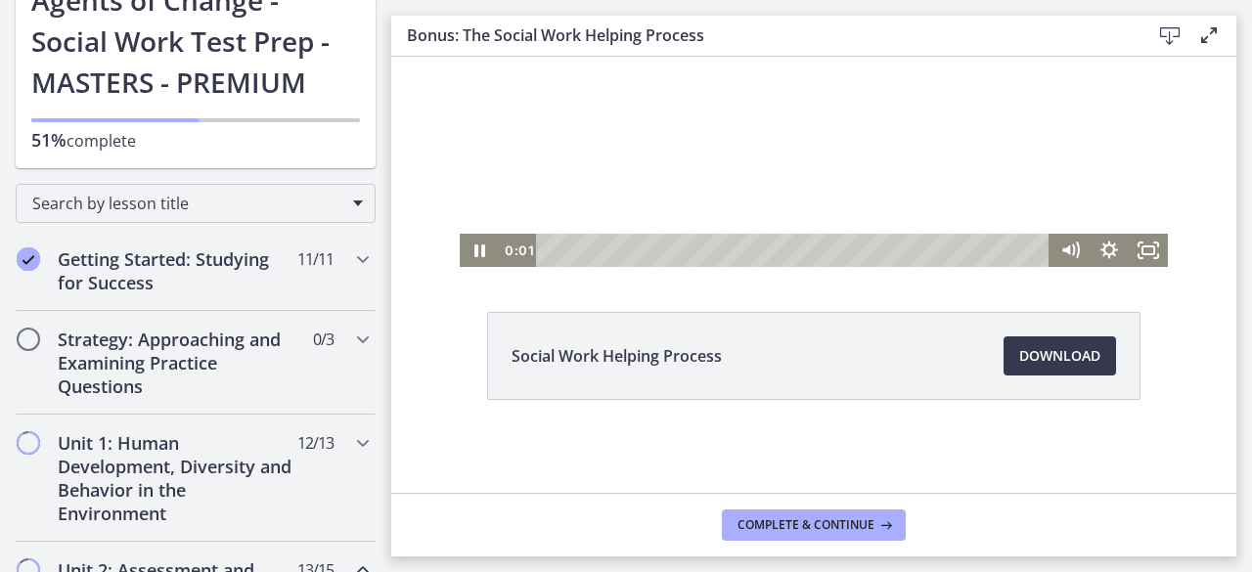
click at [700, 126] on div at bounding box center [814, 94] width 708 height 345
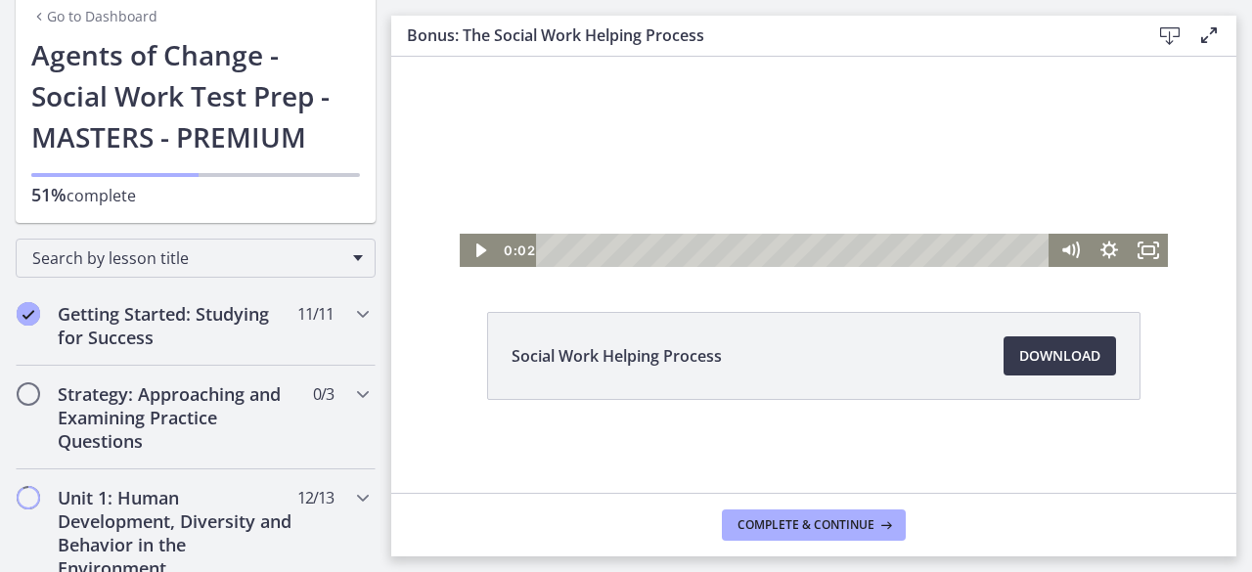
scroll to position [0, 0]
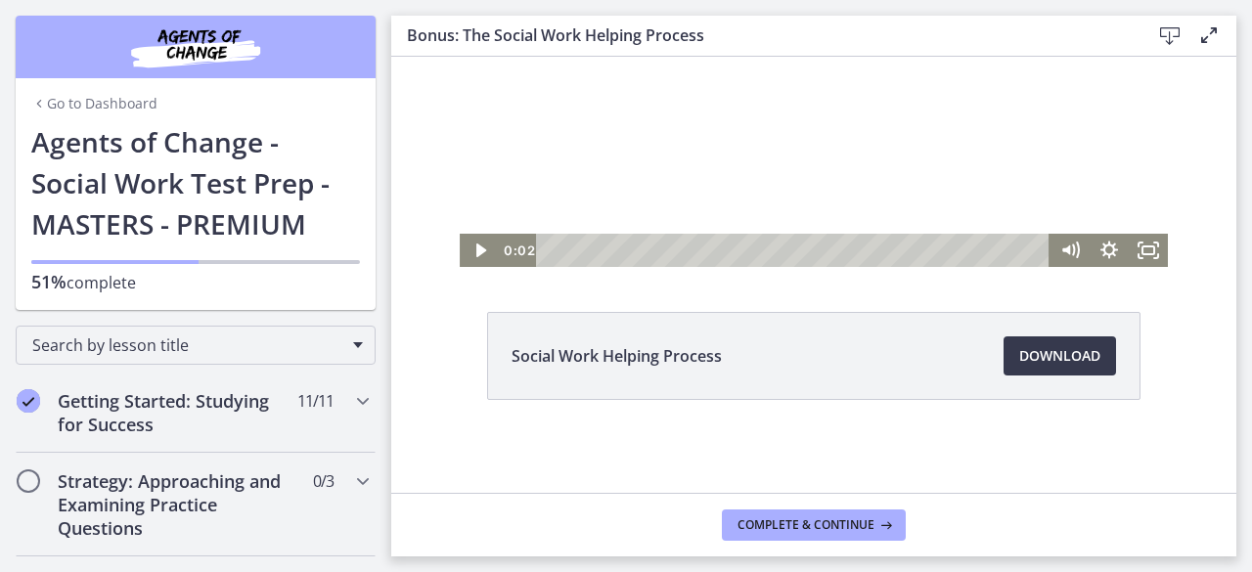
click at [51, 104] on link "Go to Dashboard" at bounding box center [94, 104] width 126 height 20
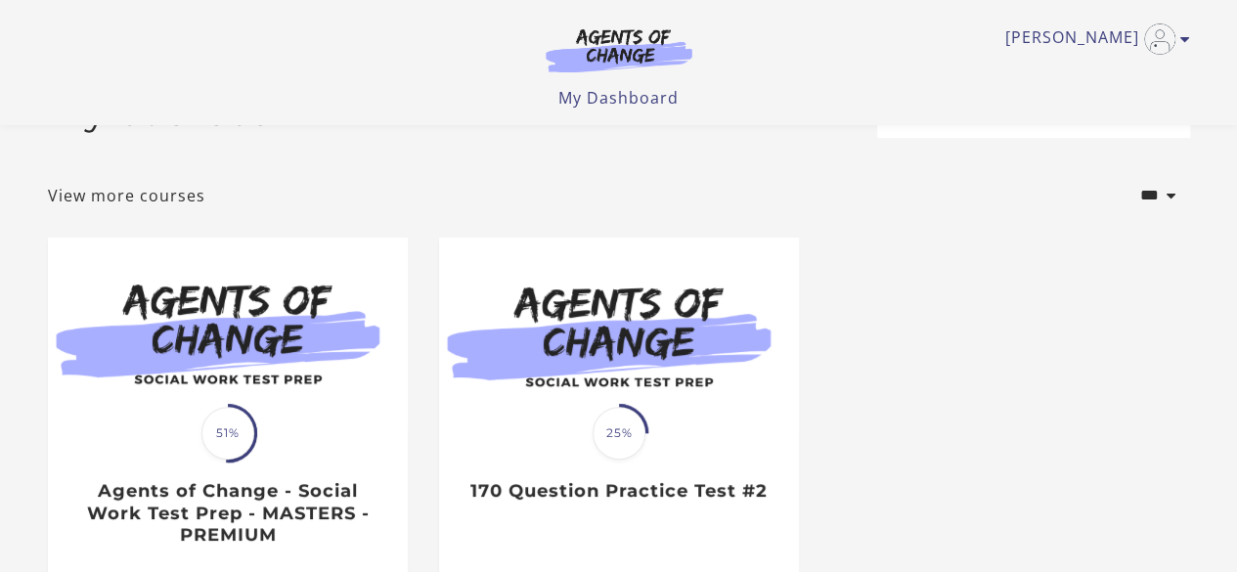
scroll to position [77, 0]
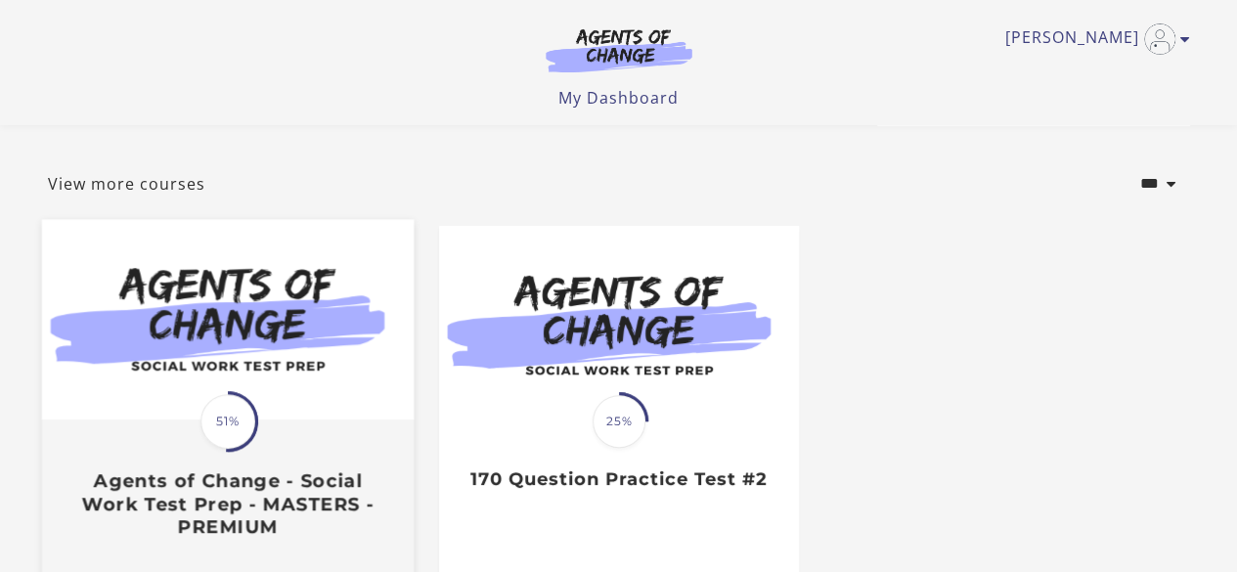
click at [321, 380] on img at bounding box center [227, 319] width 372 height 201
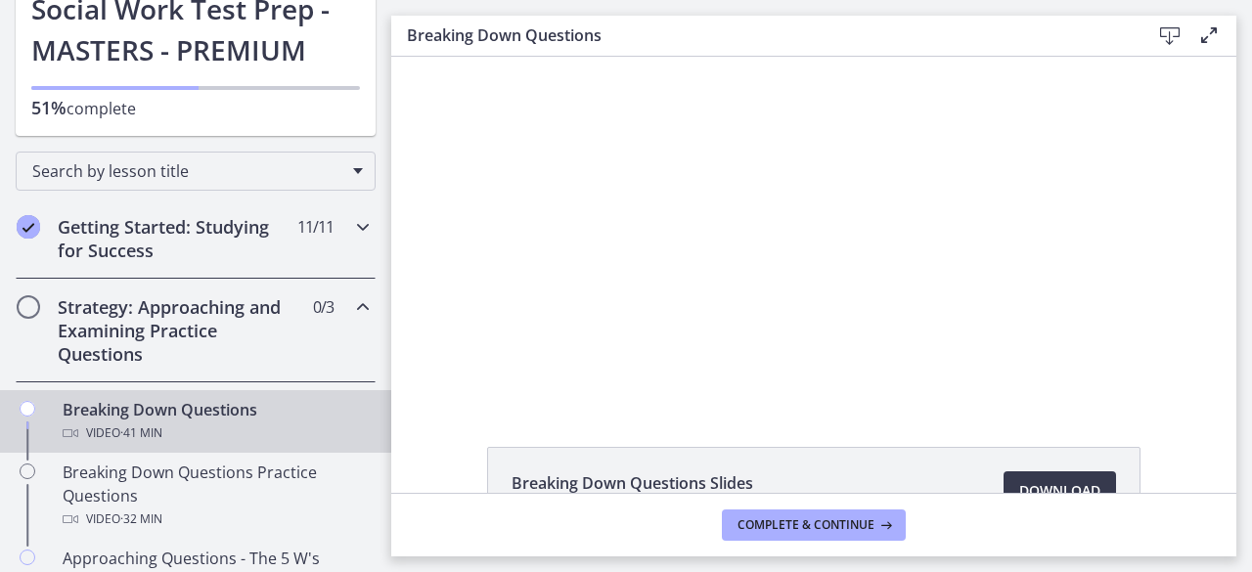
scroll to position [176, 0]
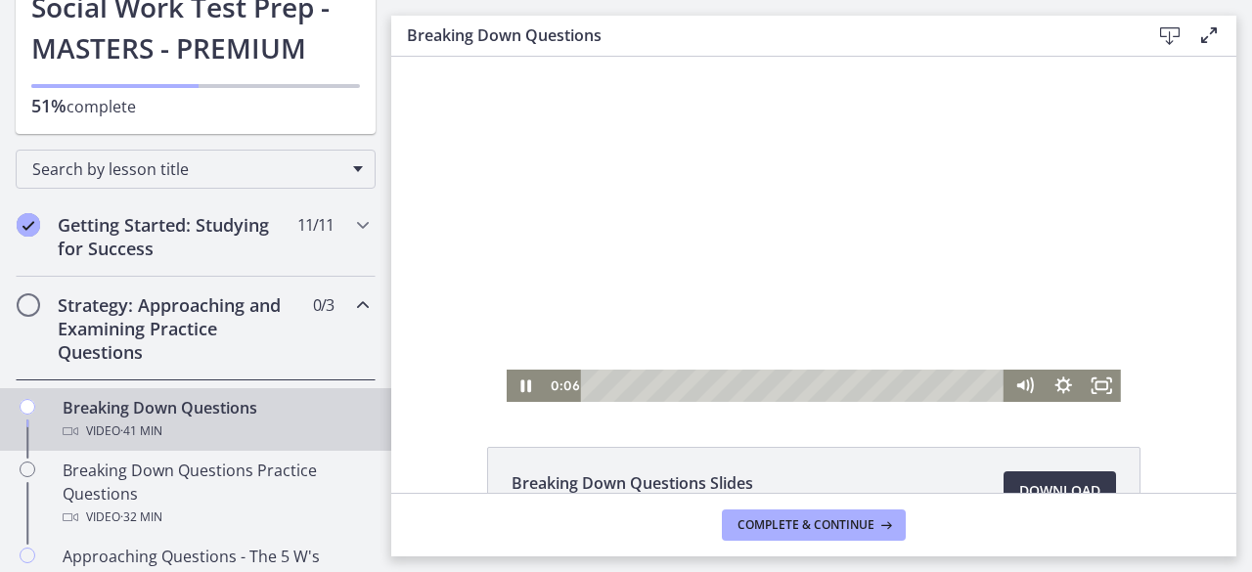
click at [687, 207] on div at bounding box center [814, 229] width 614 height 345
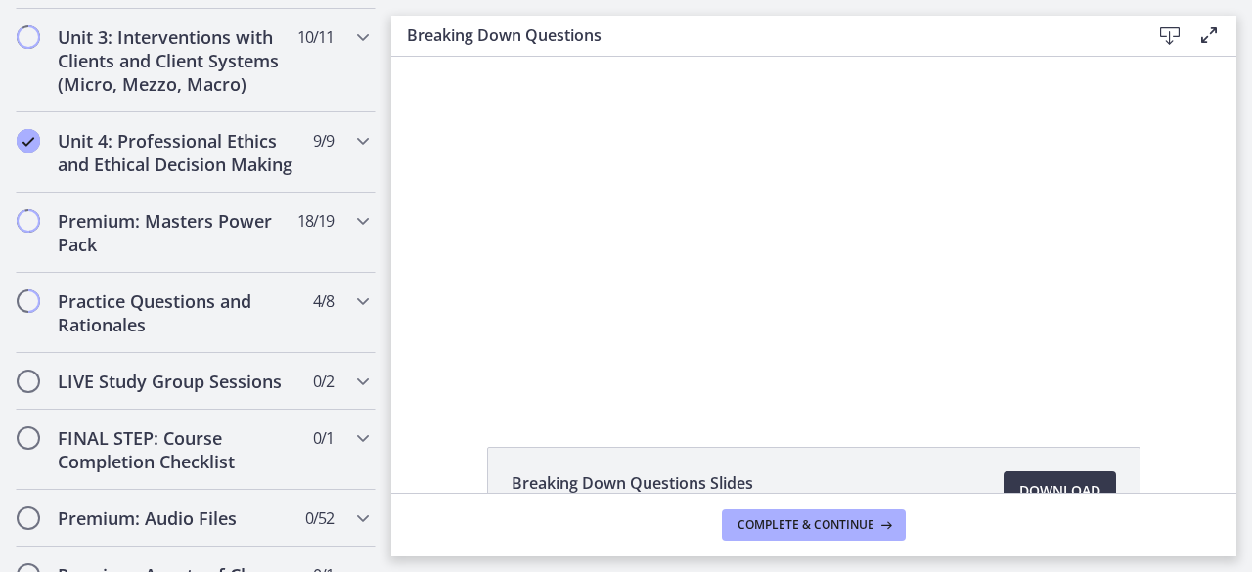
scroll to position [910, 0]
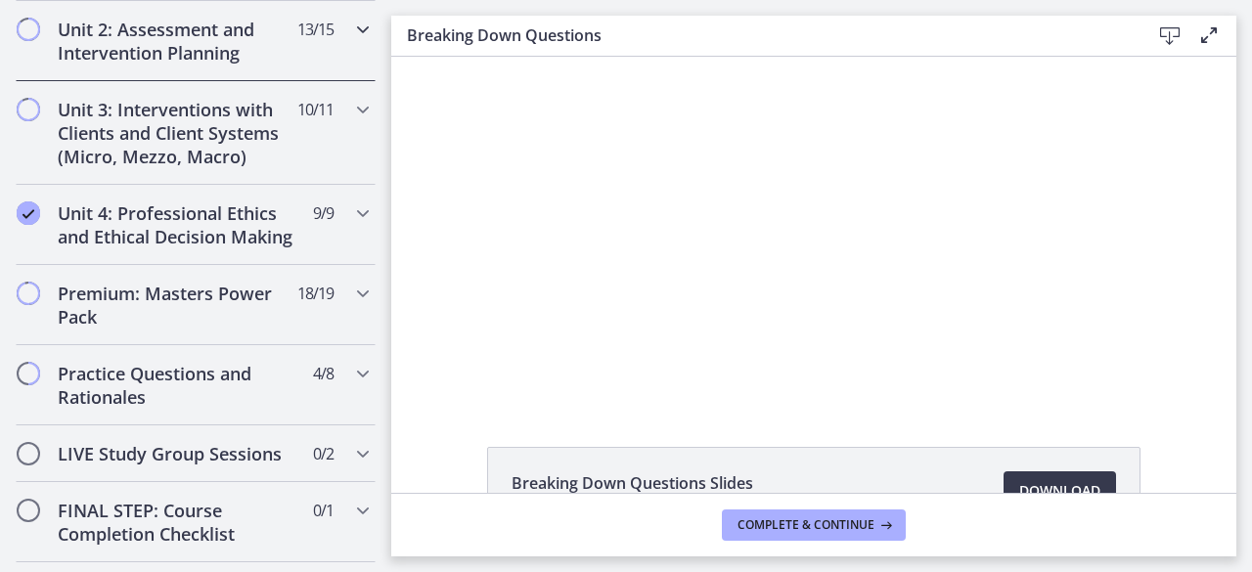
click at [246, 49] on h2 "Unit 2: Assessment and Intervention Planning" at bounding box center [177, 41] width 239 height 47
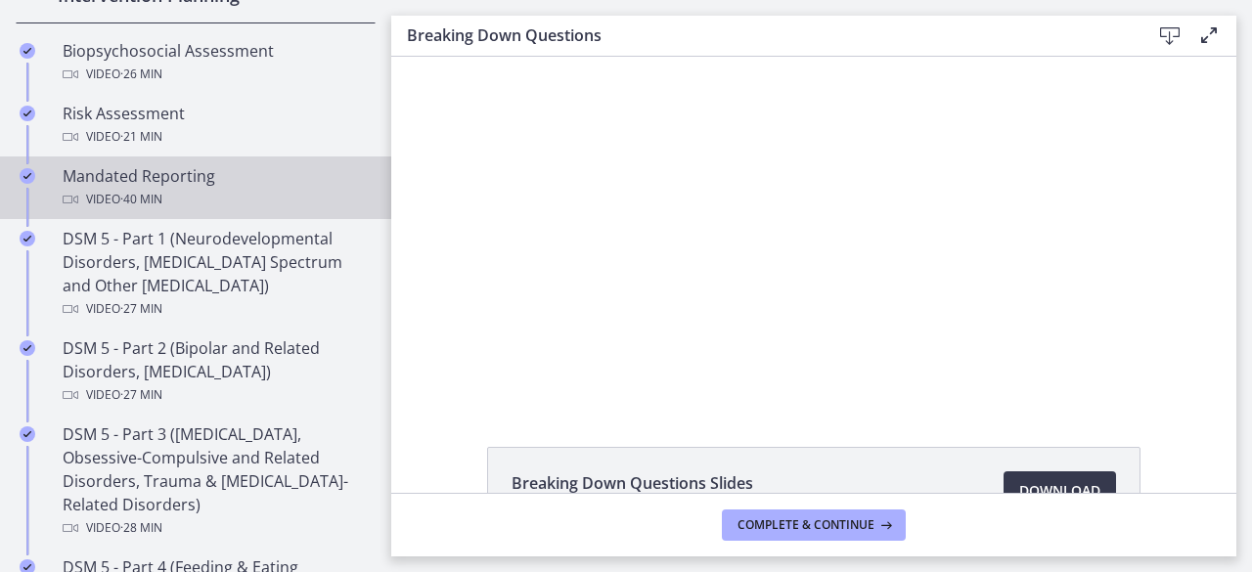
scroll to position [741, 0]
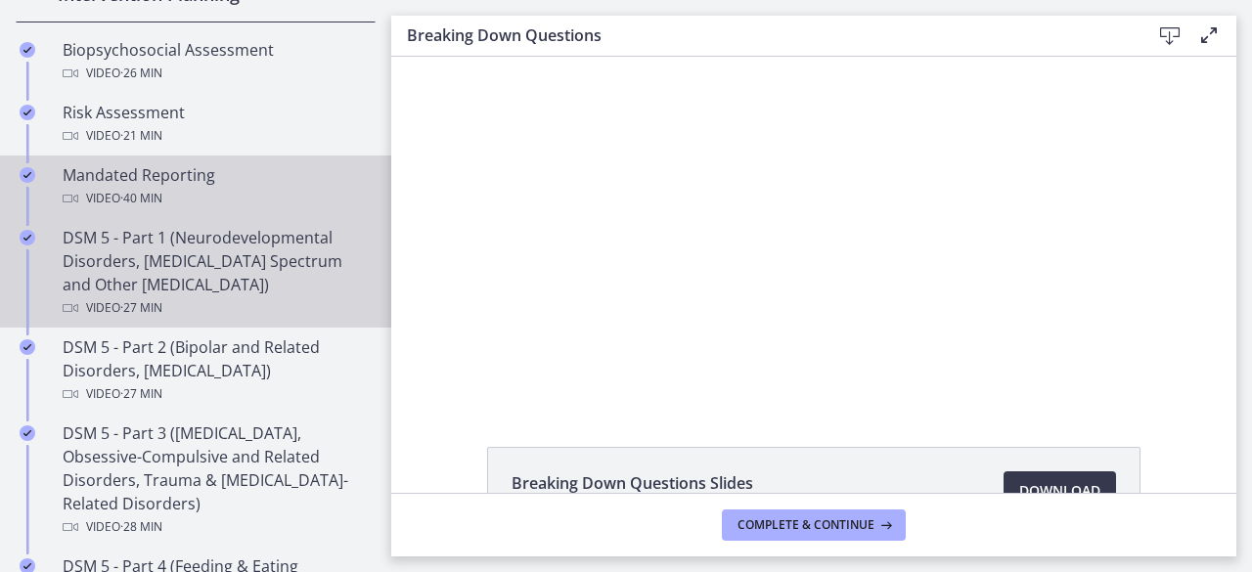
click at [245, 262] on div "DSM 5 - Part 1 (Neurodevelopmental Disorders, Schizophrenia Spectrum and Other …" at bounding box center [215, 273] width 305 height 94
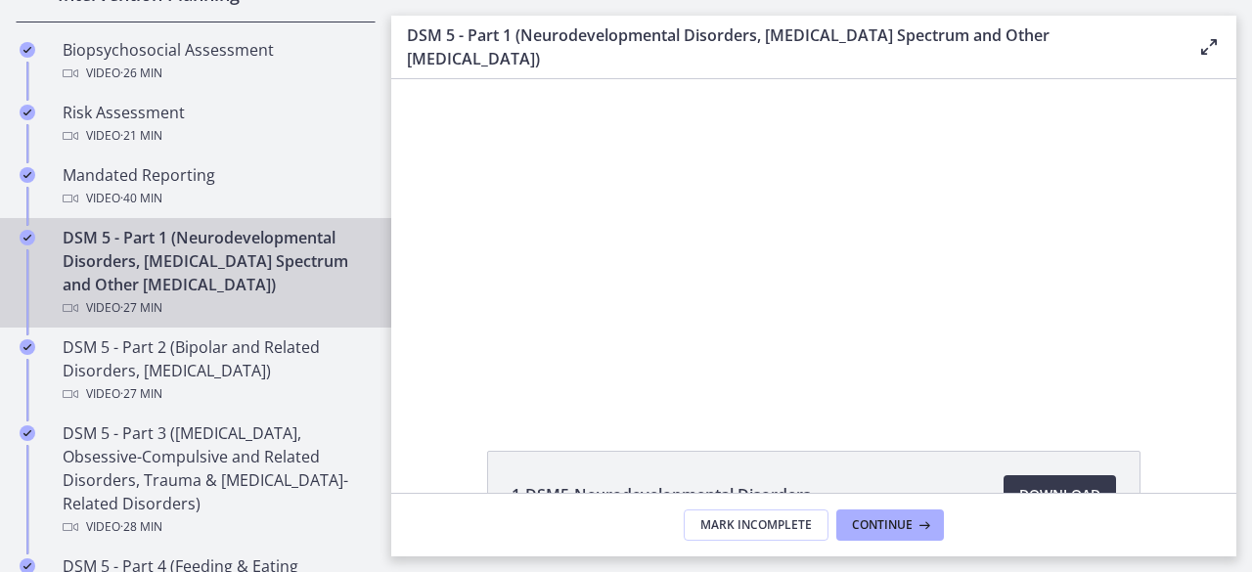
scroll to position [241, 0]
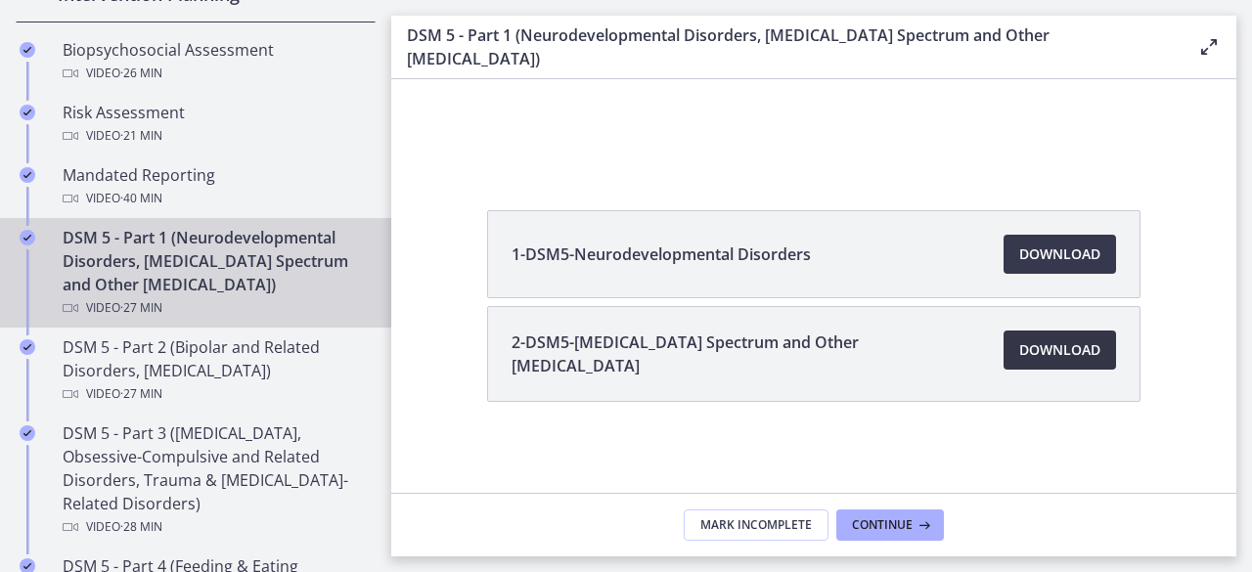
click at [1049, 341] on span "Download Opens in a new window" at bounding box center [1059, 349] width 81 height 23
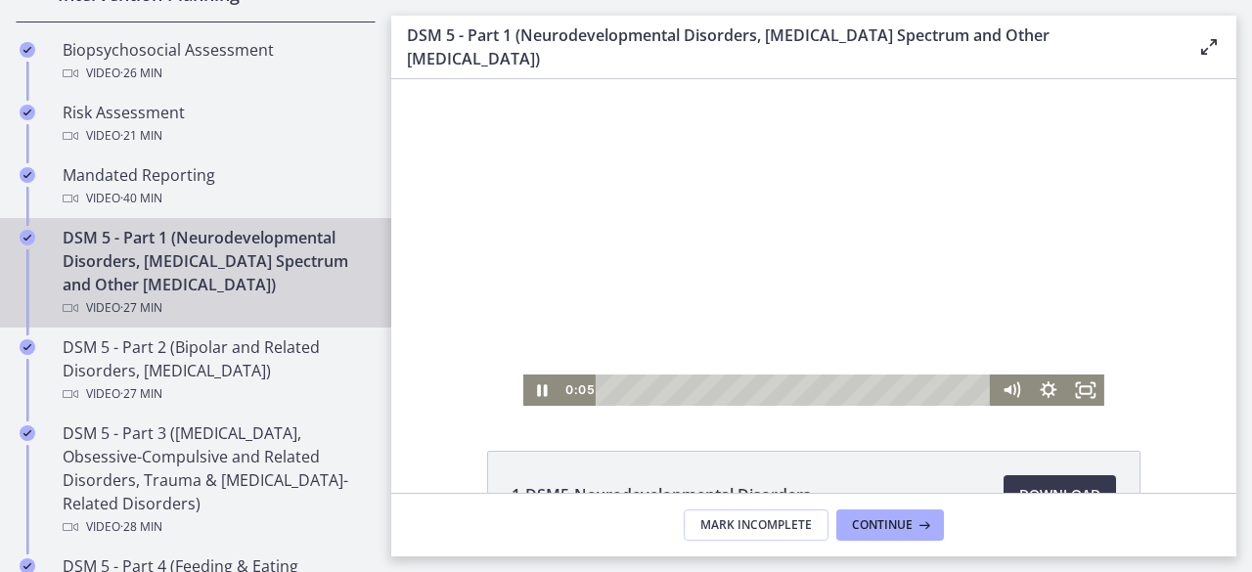
click at [713, 237] on div at bounding box center [813, 242] width 581 height 327
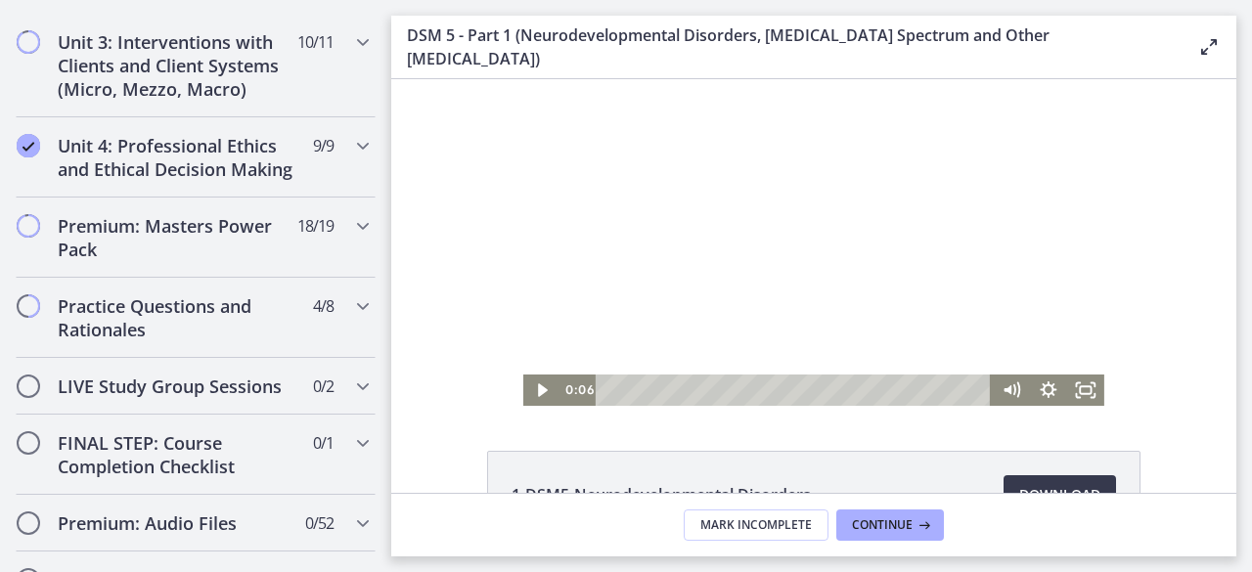
scroll to position [2135, 0]
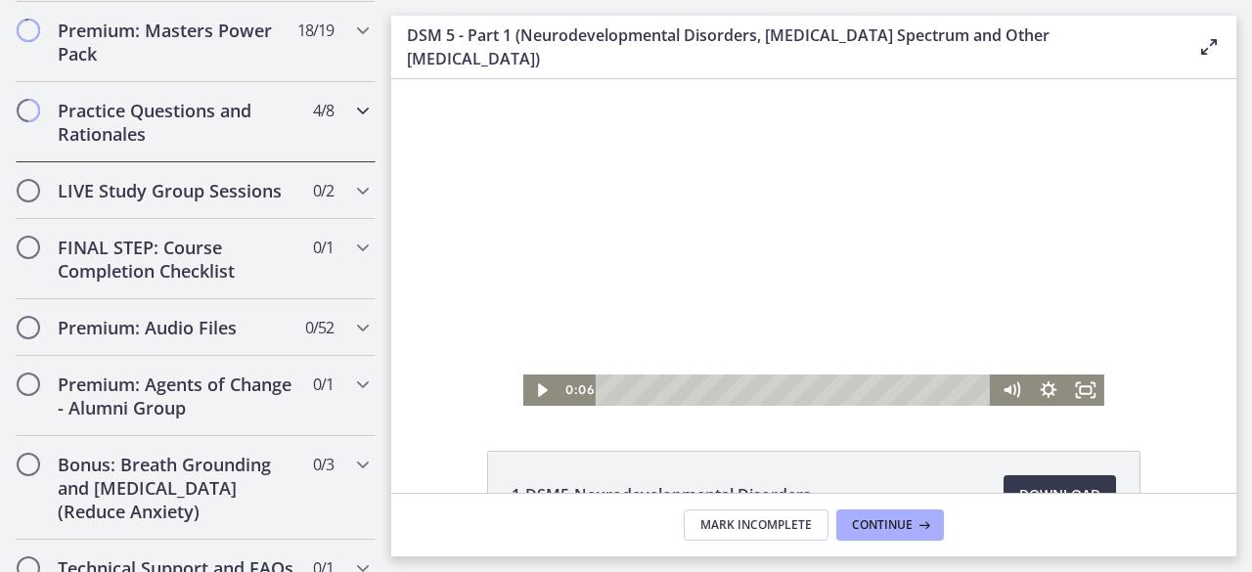
click at [186, 146] on h2 "Practice Questions and Rationales" at bounding box center [177, 122] width 239 height 47
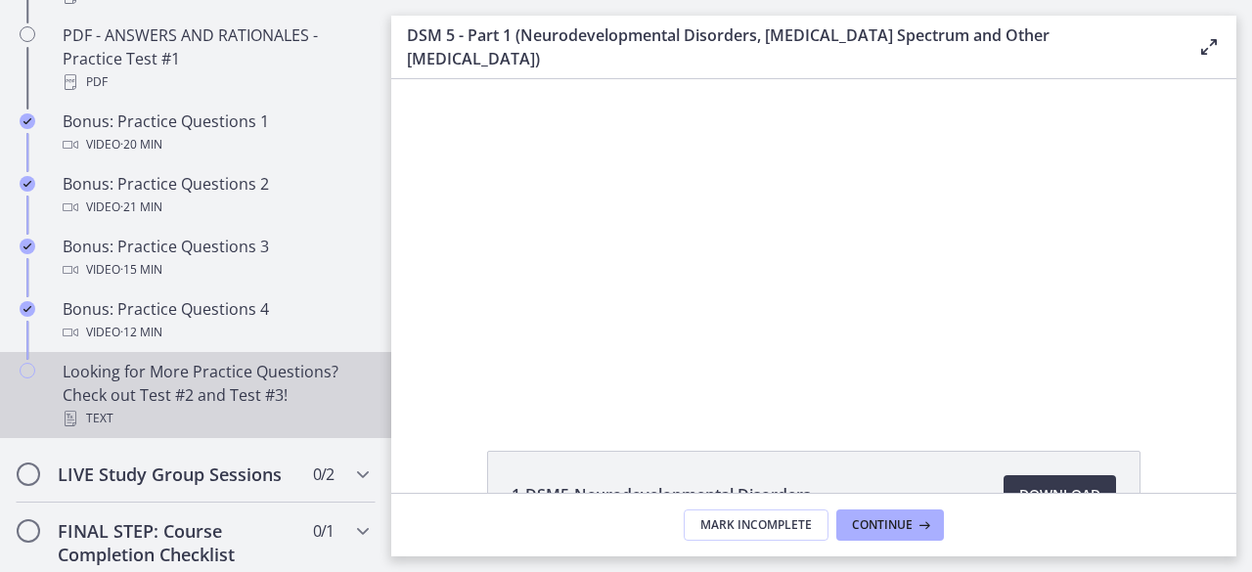
scroll to position [1273, 0]
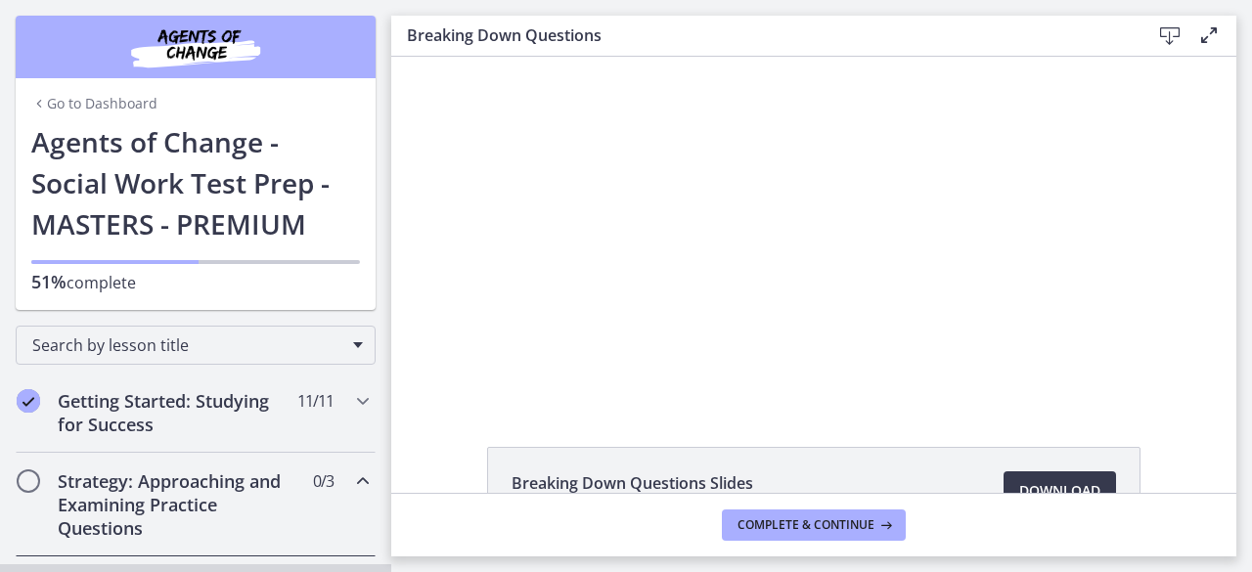
click at [108, 95] on link "Go to Dashboard" at bounding box center [94, 104] width 126 height 20
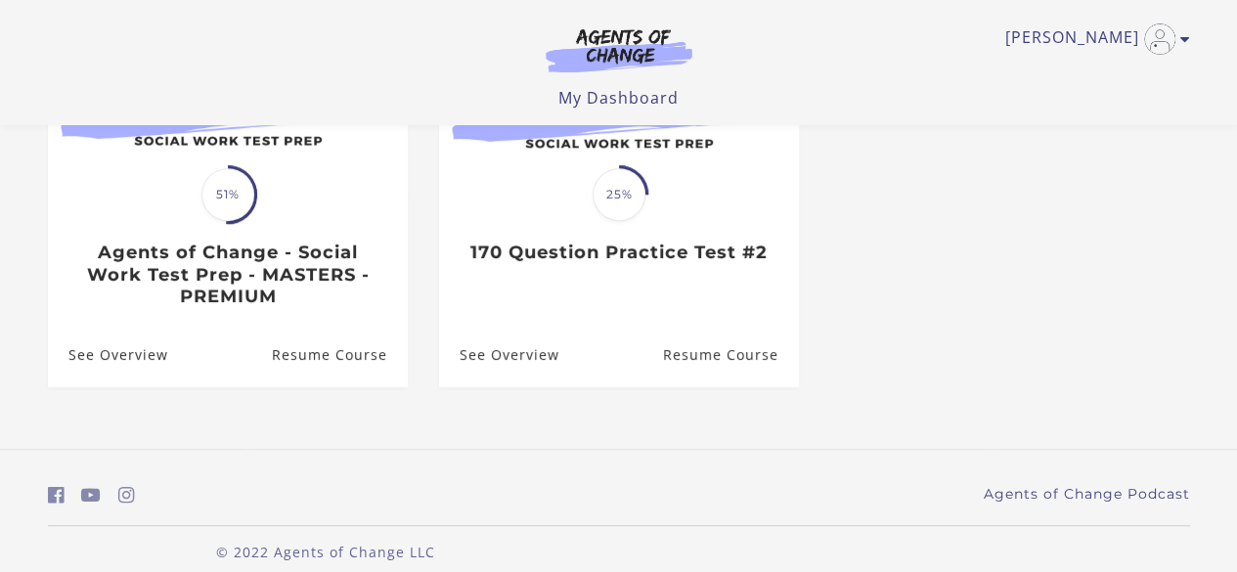
scroll to position [305, 0]
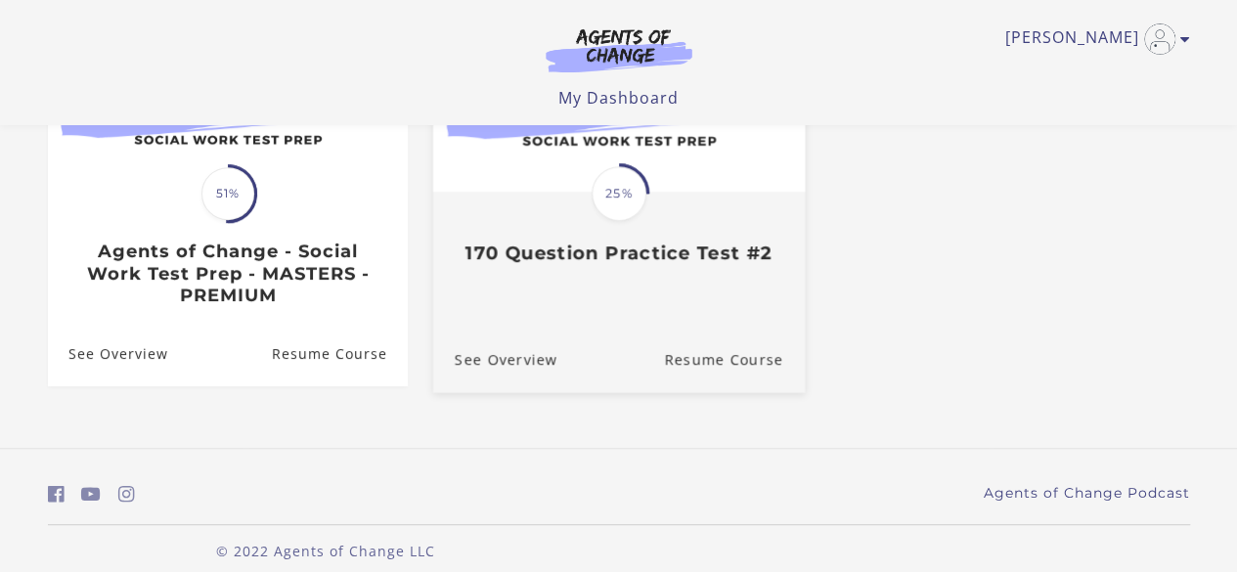
click at [619, 264] on h3 "170 Question Practice Test #2" at bounding box center [618, 253] width 329 height 22
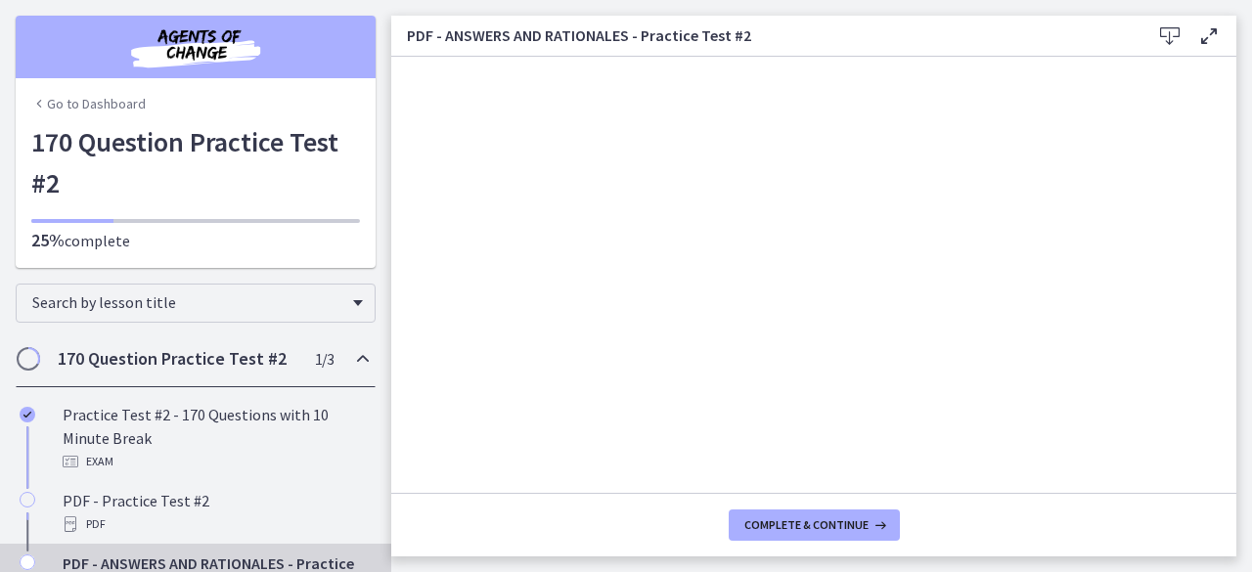
click at [127, 105] on link "Go to Dashboard" at bounding box center [88, 104] width 114 height 20
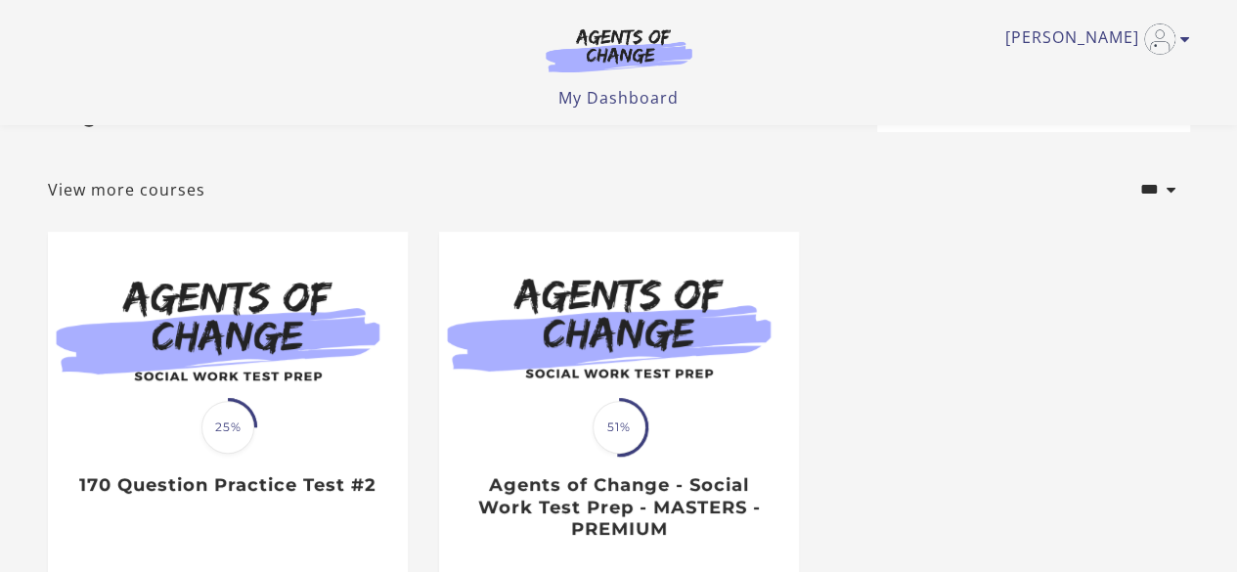
scroll to position [70, 0]
click at [1185, 40] on icon "Toggle menu" at bounding box center [1186, 39] width 10 height 16
click at [1080, 139] on link "Sign Out" at bounding box center [1109, 137] width 172 height 33
